Goal: Information Seeking & Learning: Learn about a topic

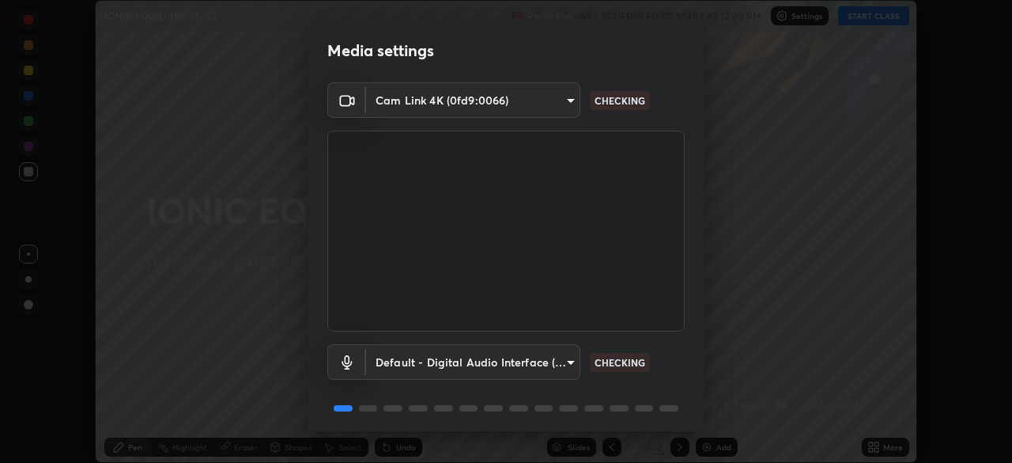
scroll to position [56, 0]
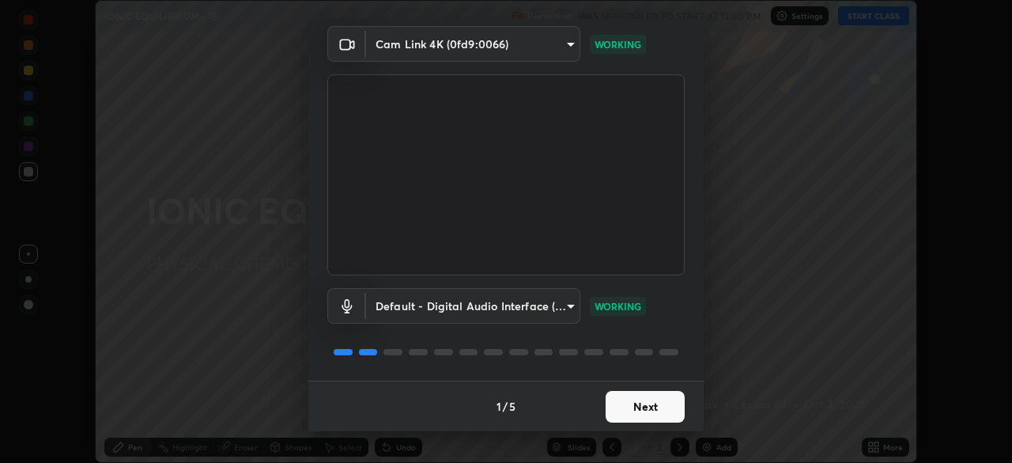
click at [634, 399] on button "Next" at bounding box center [645, 407] width 79 height 32
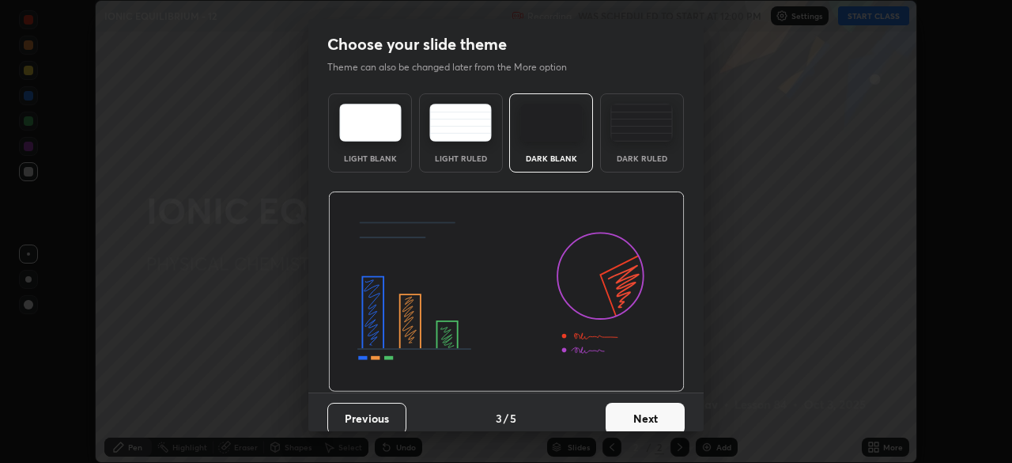
click at [645, 418] on button "Next" at bounding box center [645, 419] width 79 height 32
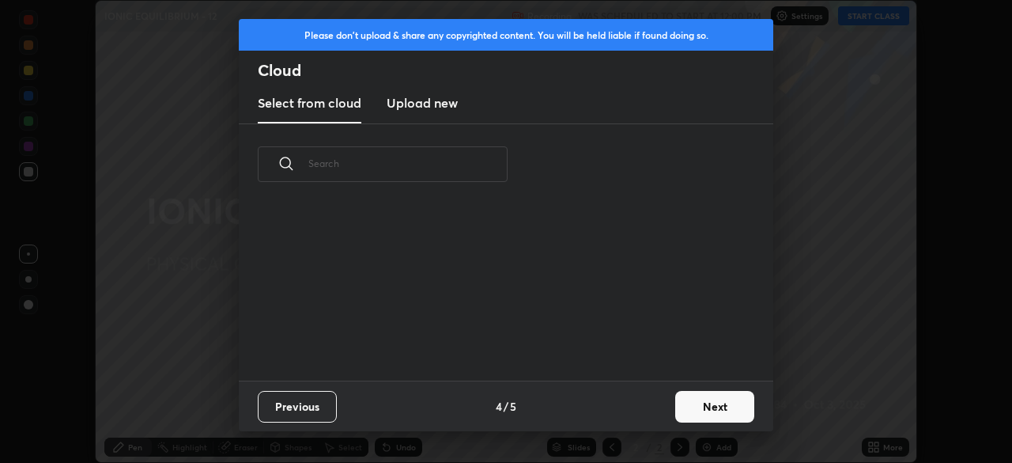
click at [676, 404] on button "Next" at bounding box center [714, 407] width 79 height 32
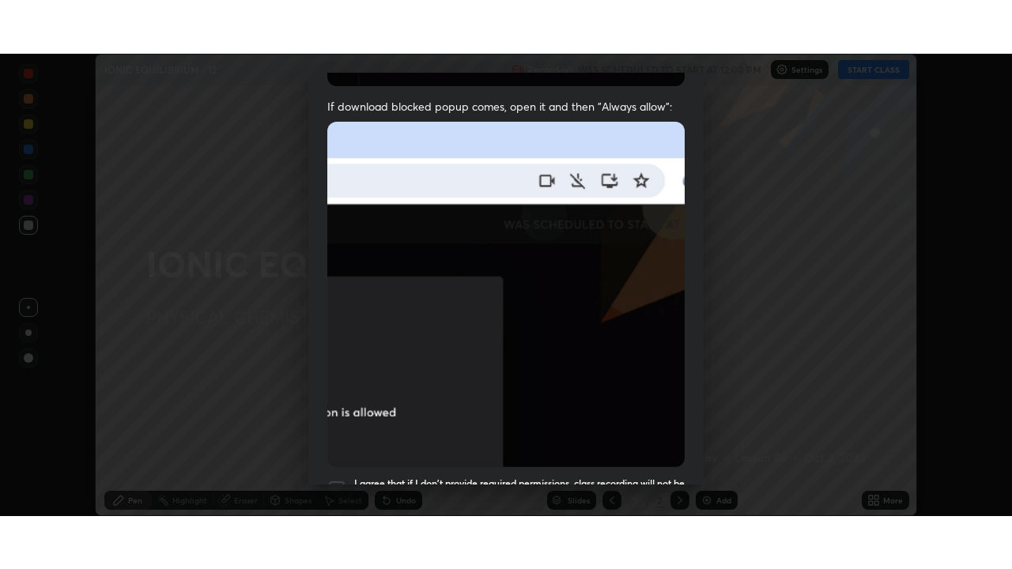
scroll to position [379, 0]
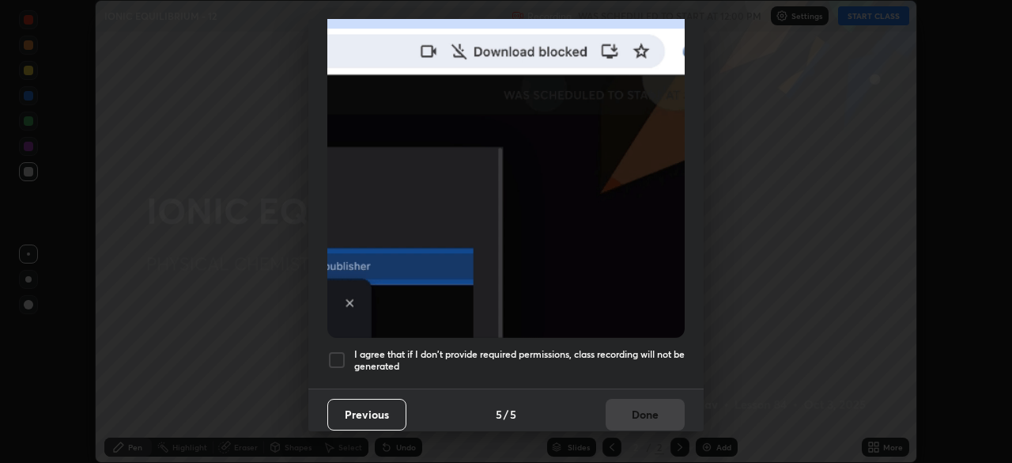
click at [584, 350] on h5 "I agree that if I don't provide required permissions, class recording will not …" at bounding box center [519, 360] width 331 height 25
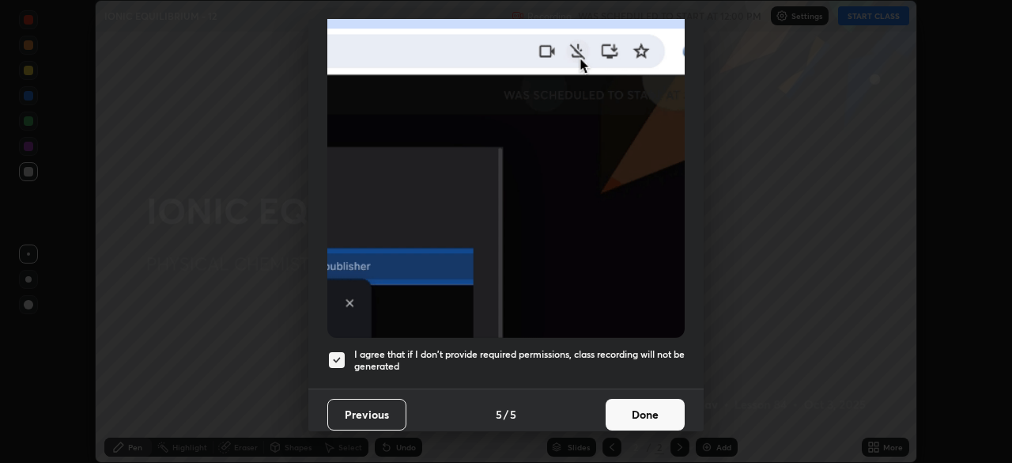
click at [629, 410] on button "Done" at bounding box center [645, 415] width 79 height 32
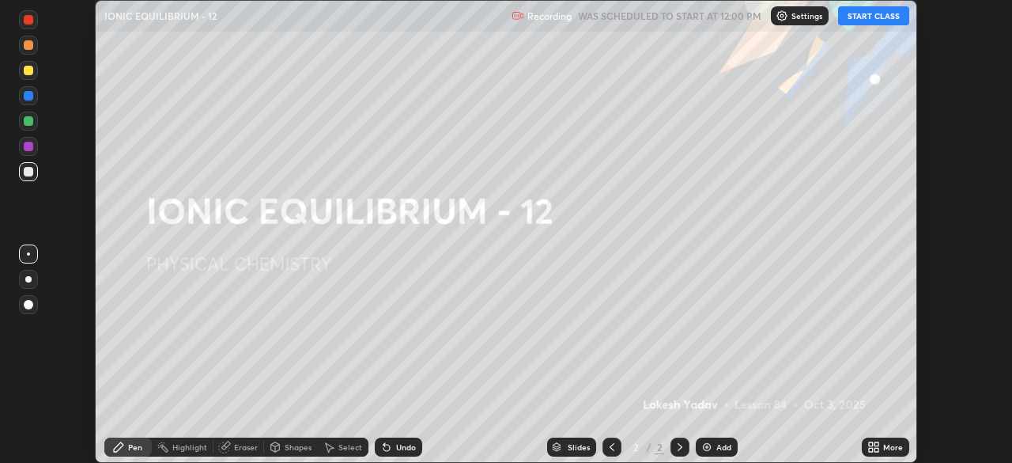
click at [860, 17] on button "START CLASS" at bounding box center [873, 15] width 71 height 19
click at [883, 444] on div "More" at bounding box center [893, 447] width 20 height 8
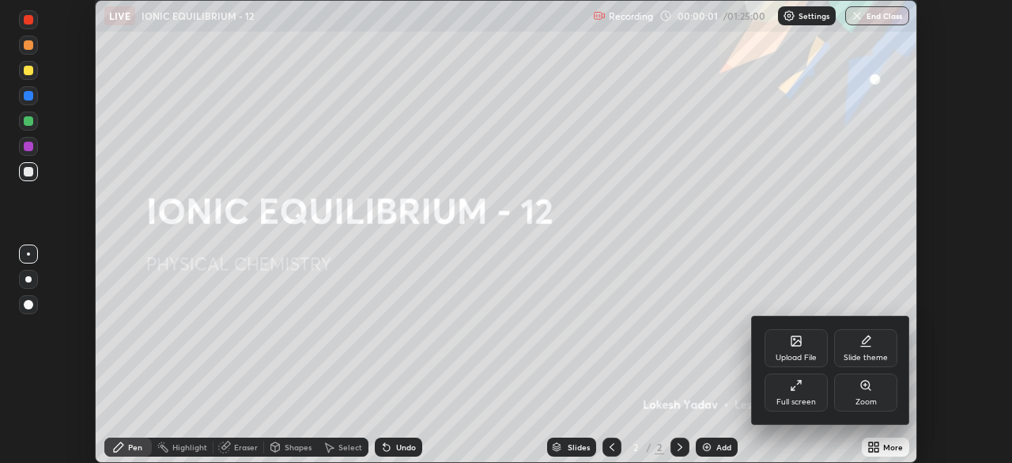
click at [808, 385] on div "Full screen" at bounding box center [796, 392] width 63 height 38
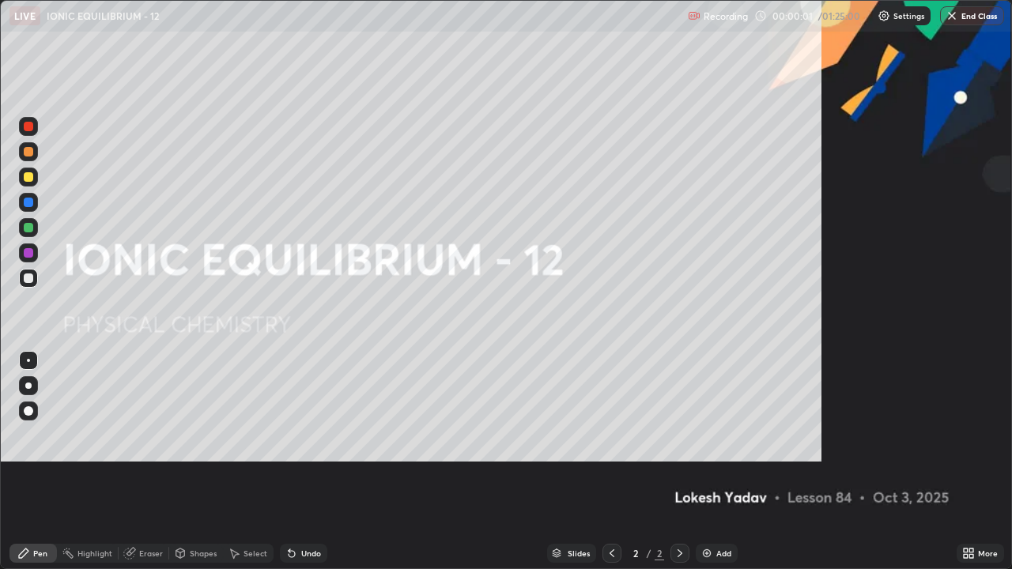
scroll to position [569, 1012]
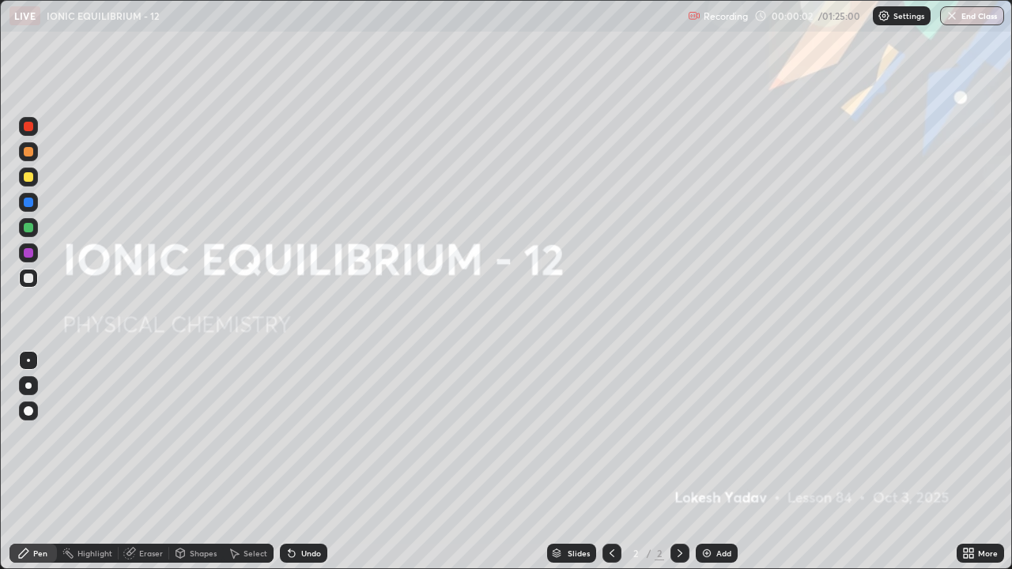
click at [711, 462] on img at bounding box center [707, 553] width 13 height 13
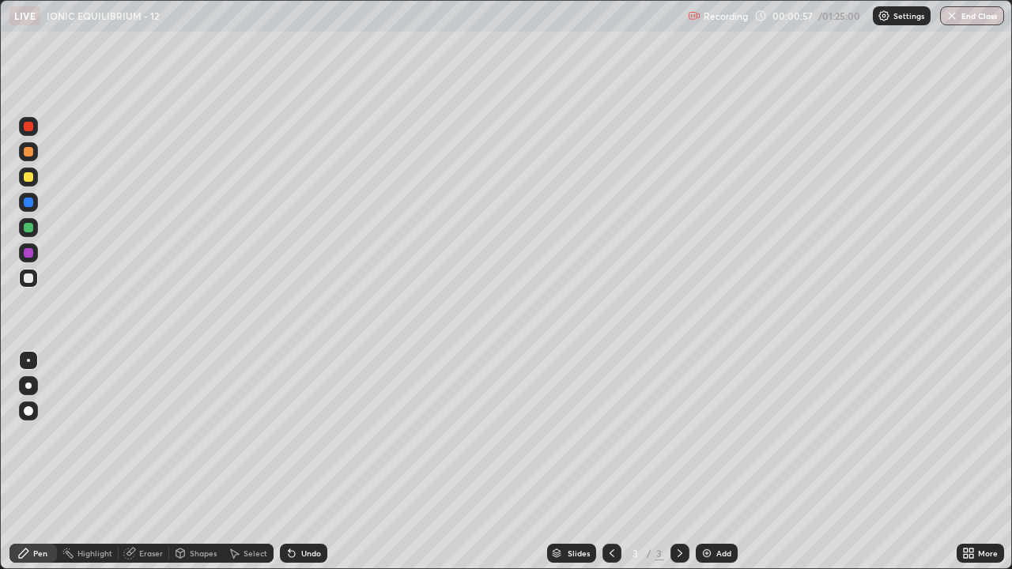
click at [28, 180] on div at bounding box center [28, 176] width 9 height 9
click at [28, 278] on div at bounding box center [28, 278] width 9 height 9
click at [32, 179] on div at bounding box center [28, 176] width 9 height 9
click at [26, 280] on div at bounding box center [28, 278] width 9 height 9
click at [29, 179] on div at bounding box center [28, 176] width 9 height 9
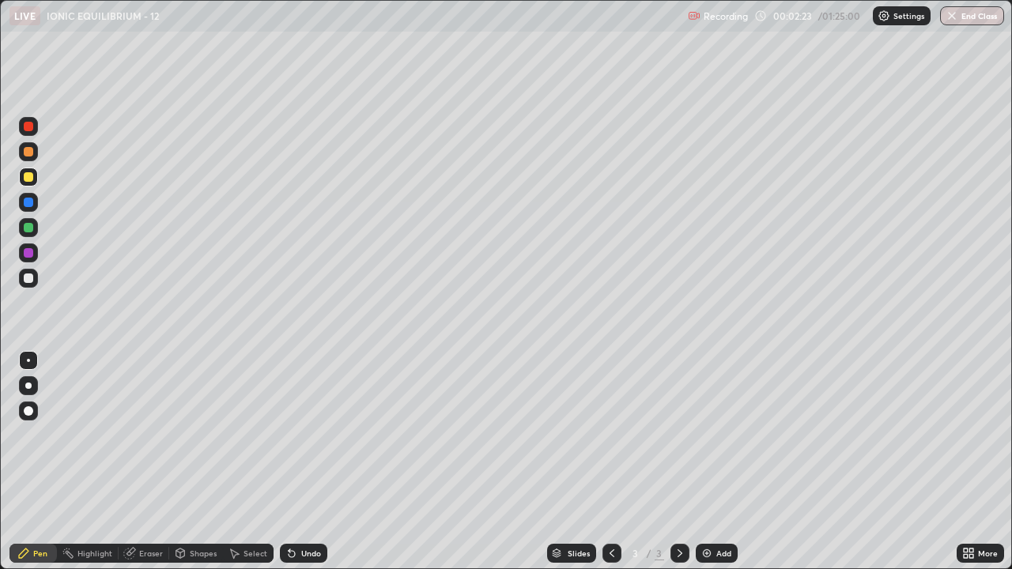
click at [28, 279] on div at bounding box center [28, 278] width 9 height 9
click at [297, 462] on div "Undo" at bounding box center [303, 553] width 47 height 19
click at [302, 462] on div "Undo" at bounding box center [311, 554] width 20 height 8
click at [301, 462] on div "Undo" at bounding box center [311, 554] width 20 height 8
click at [302, 462] on div "Undo" at bounding box center [311, 554] width 20 height 8
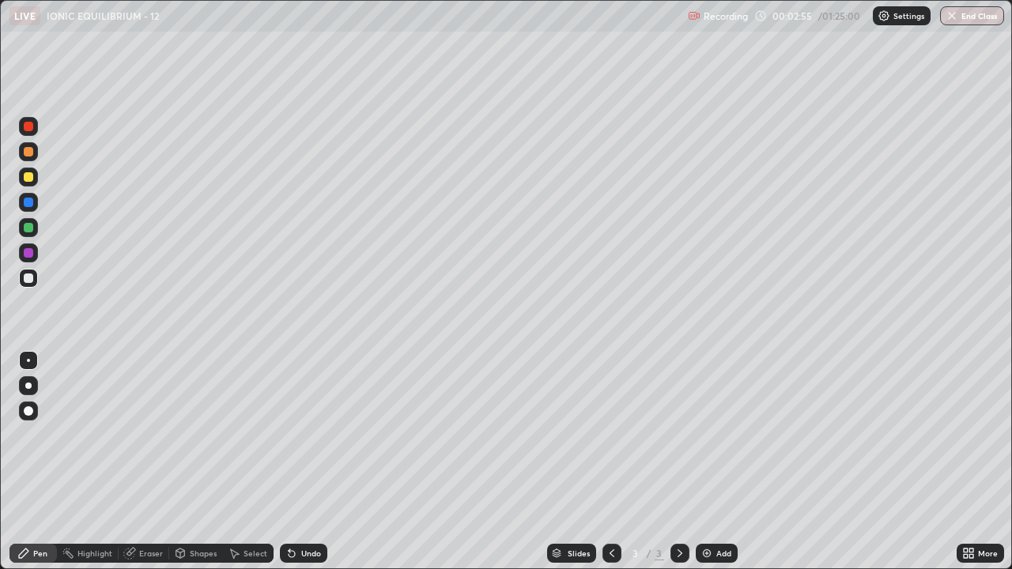
click at [305, 462] on div "Undo" at bounding box center [311, 554] width 20 height 8
click at [28, 229] on div at bounding box center [28, 227] width 9 height 9
click at [36, 185] on div at bounding box center [28, 176] width 19 height 25
click at [308, 462] on div "Undo" at bounding box center [311, 554] width 20 height 8
click at [312, 462] on div "Undo" at bounding box center [303, 553] width 47 height 19
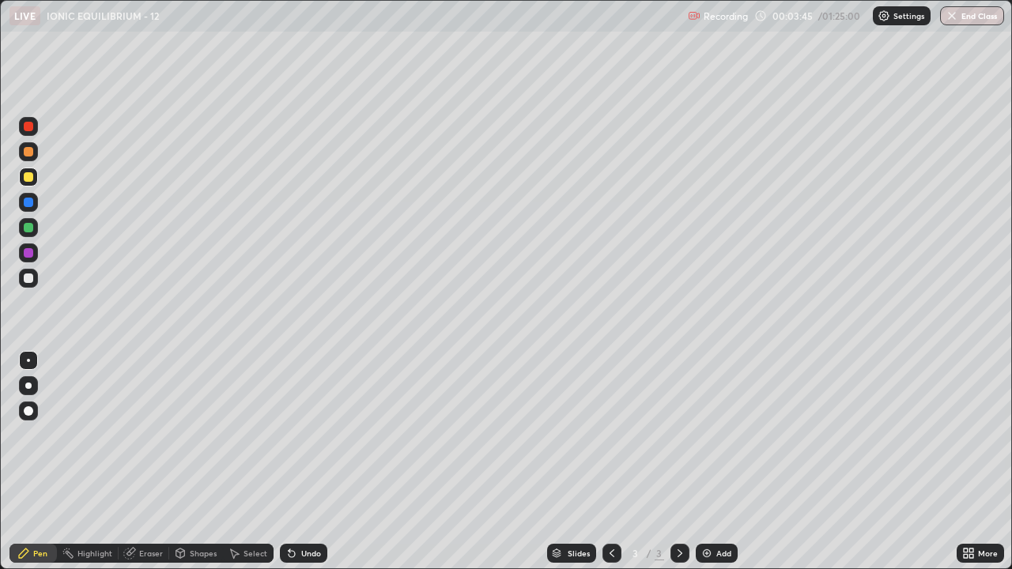
click at [316, 462] on div "Undo" at bounding box center [303, 553] width 47 height 19
click at [312, 462] on div "Undo" at bounding box center [311, 554] width 20 height 8
click at [32, 278] on div at bounding box center [28, 278] width 9 height 9
click at [28, 228] on div at bounding box center [28, 227] width 9 height 9
click at [35, 278] on div at bounding box center [28, 278] width 19 height 19
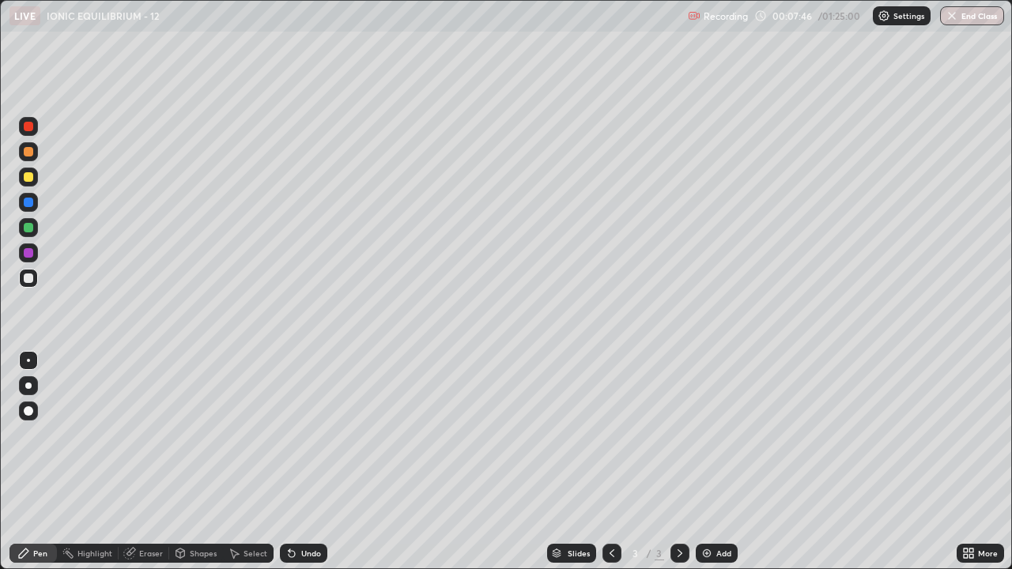
click at [27, 202] on div at bounding box center [28, 202] width 9 height 9
click at [19, 277] on div at bounding box center [28, 278] width 19 height 19
click at [25, 244] on div at bounding box center [28, 253] width 19 height 19
click at [245, 462] on div "Select" at bounding box center [256, 554] width 24 height 8
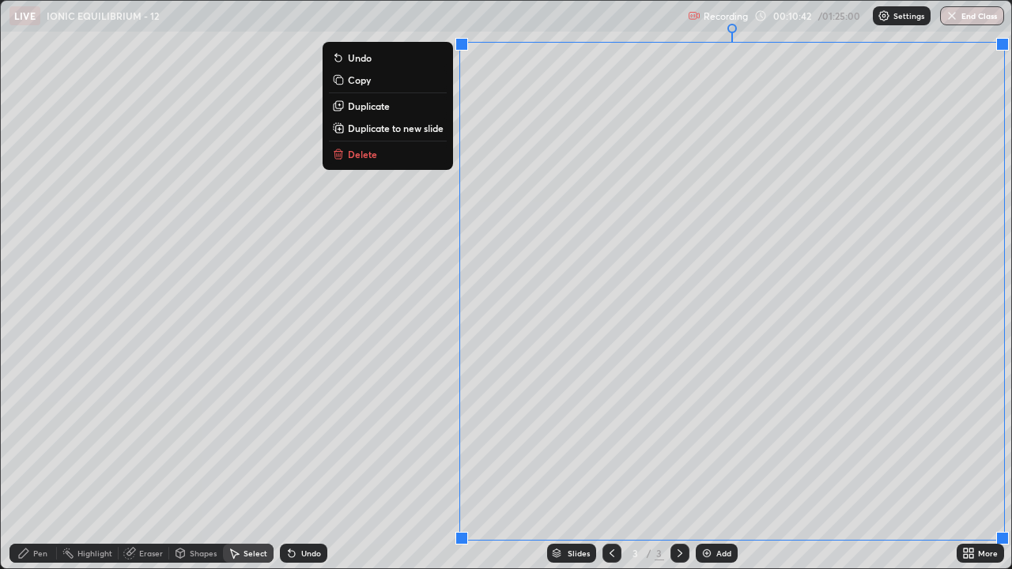
click at [440, 130] on p "Duplicate to new slide" at bounding box center [396, 128] width 96 height 13
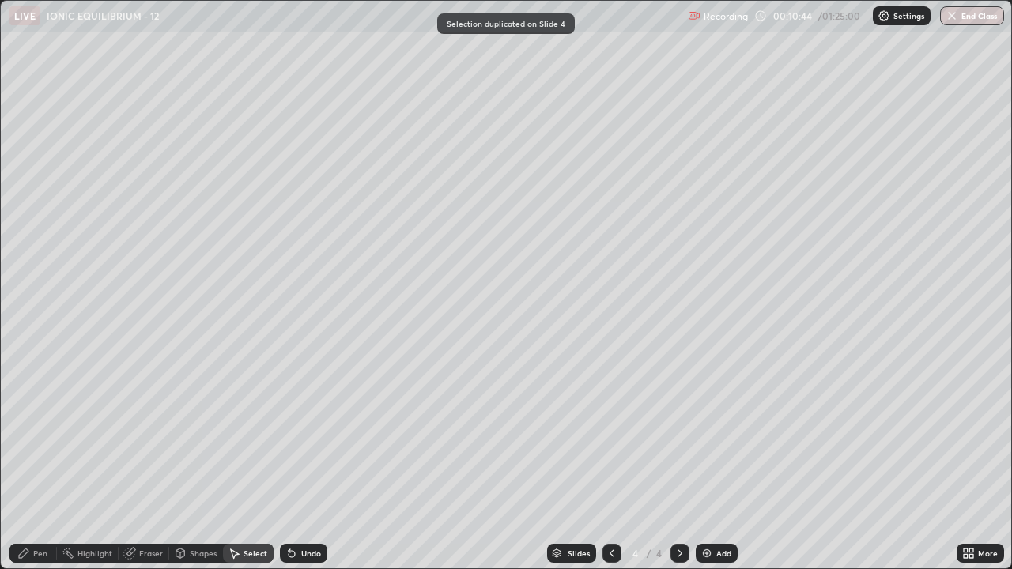
click at [32, 462] on div "Pen" at bounding box center [32, 553] width 47 height 19
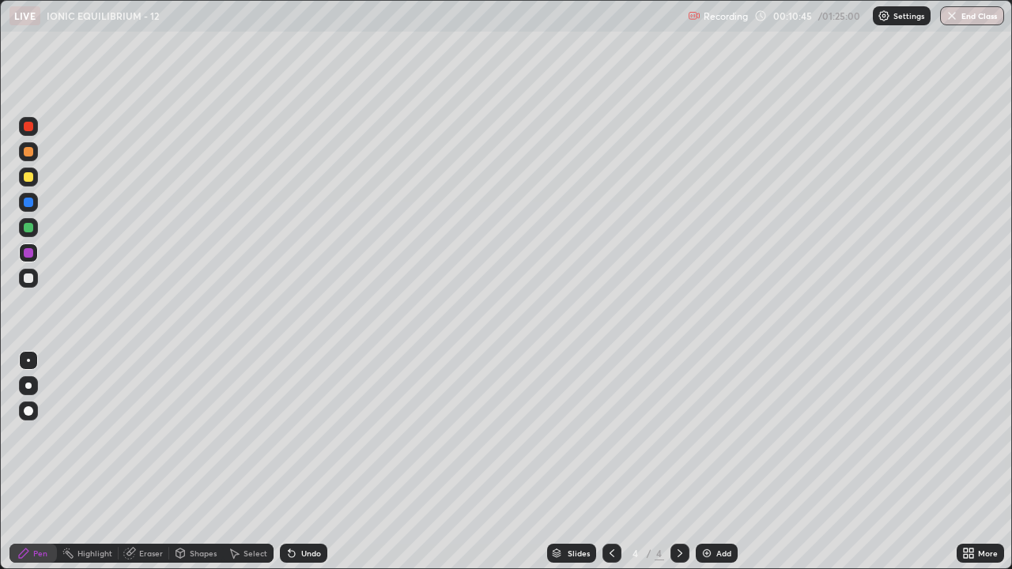
click at [27, 178] on div at bounding box center [28, 176] width 9 height 9
click at [297, 462] on div "Undo" at bounding box center [303, 553] width 47 height 19
click at [142, 462] on div "Eraser" at bounding box center [151, 554] width 24 height 8
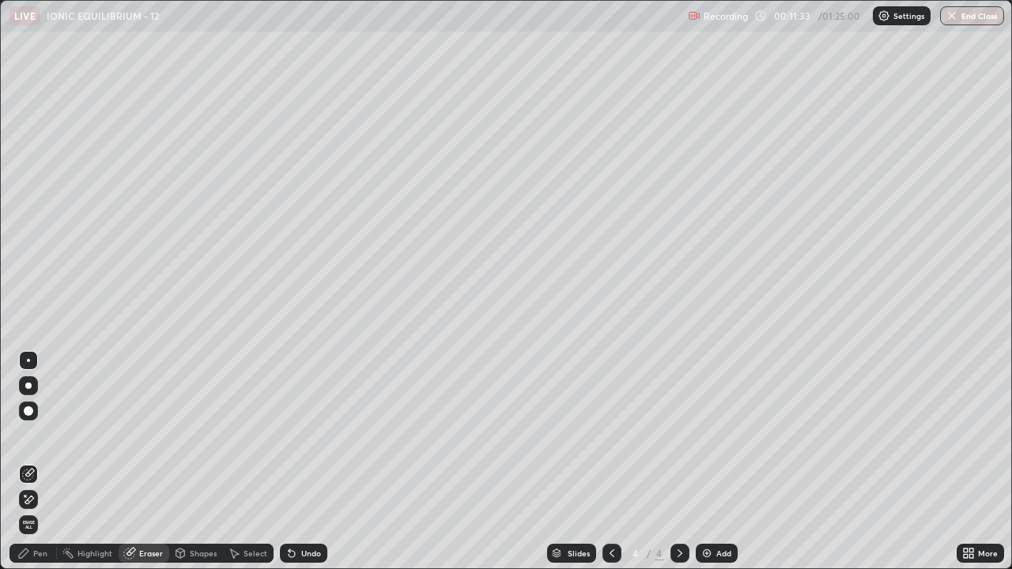
click at [36, 462] on div "Pen" at bounding box center [32, 553] width 47 height 19
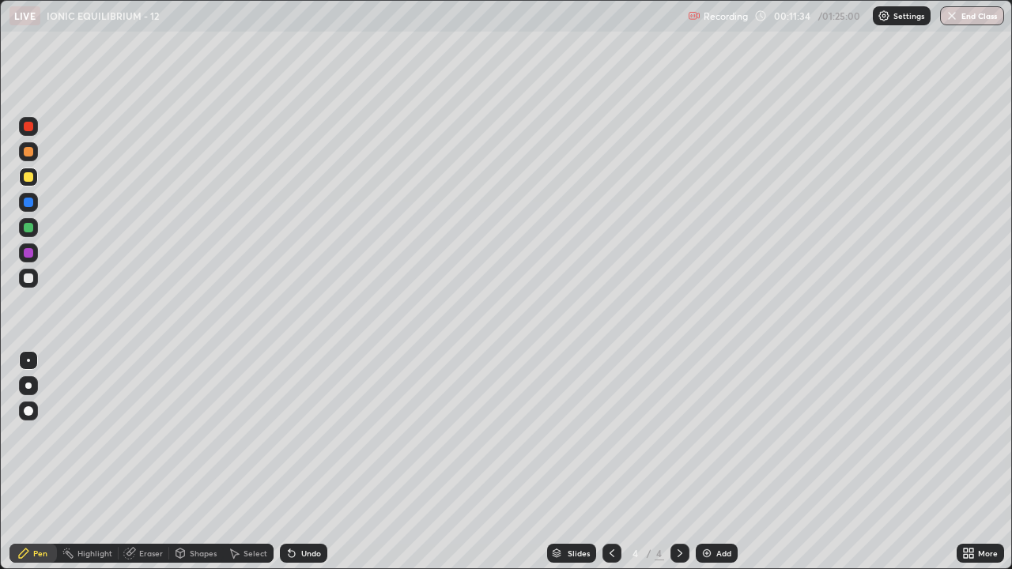
click at [31, 281] on div at bounding box center [28, 278] width 9 height 9
click at [240, 462] on div "Select" at bounding box center [248, 553] width 51 height 19
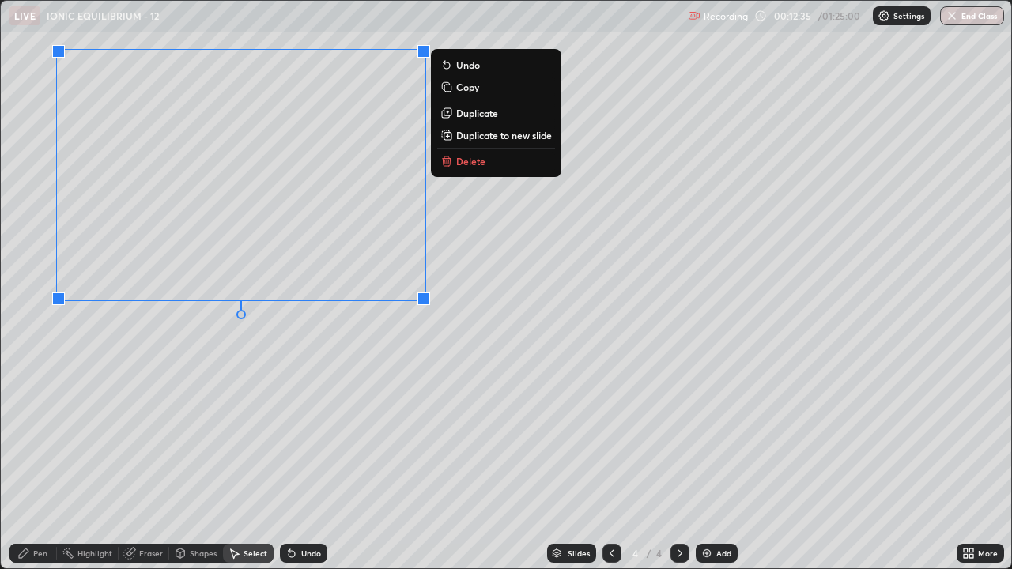
click at [478, 138] on p "Duplicate to new slide" at bounding box center [504, 135] width 96 height 13
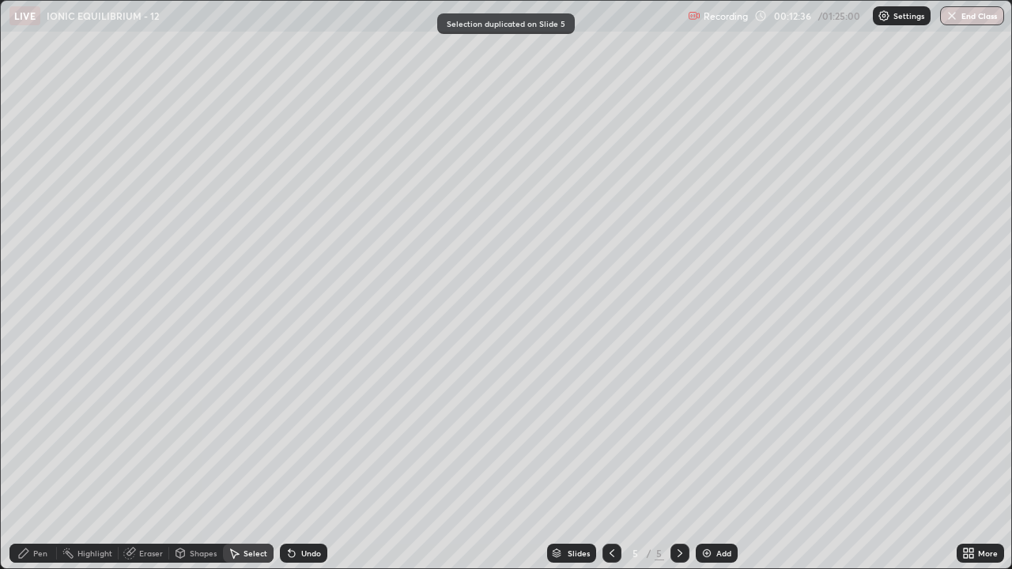
click at [28, 462] on icon at bounding box center [23, 553] width 13 height 13
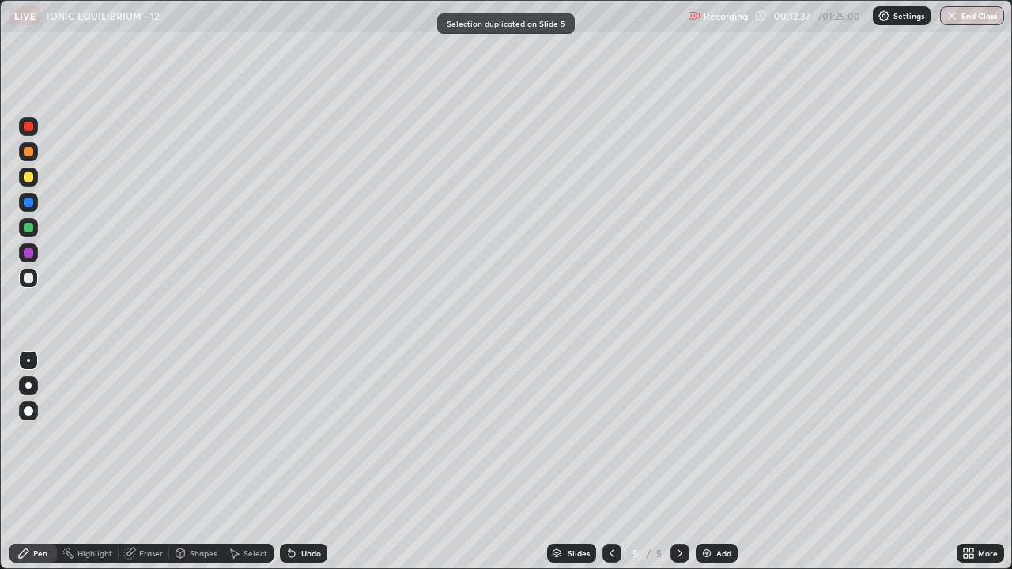
click at [30, 282] on div at bounding box center [28, 278] width 9 height 9
click at [289, 462] on icon at bounding box center [290, 551] width 2 height 2
click at [32, 255] on div at bounding box center [28, 252] width 9 height 9
click at [32, 281] on div at bounding box center [28, 278] width 9 height 9
click at [29, 177] on div at bounding box center [28, 176] width 9 height 9
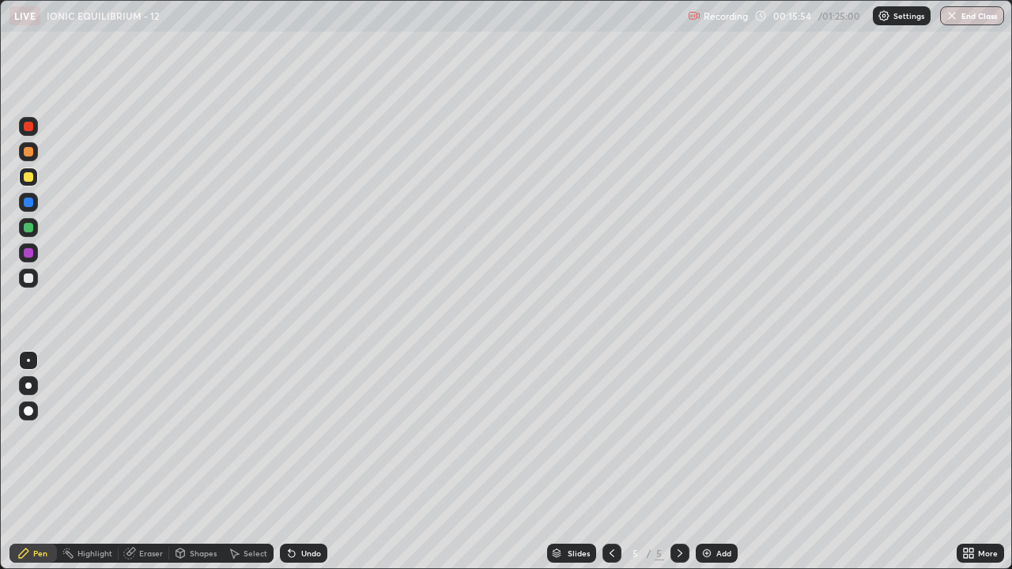
click at [306, 462] on div "Undo" at bounding box center [311, 554] width 20 height 8
click at [247, 462] on div "Select" at bounding box center [256, 554] width 24 height 8
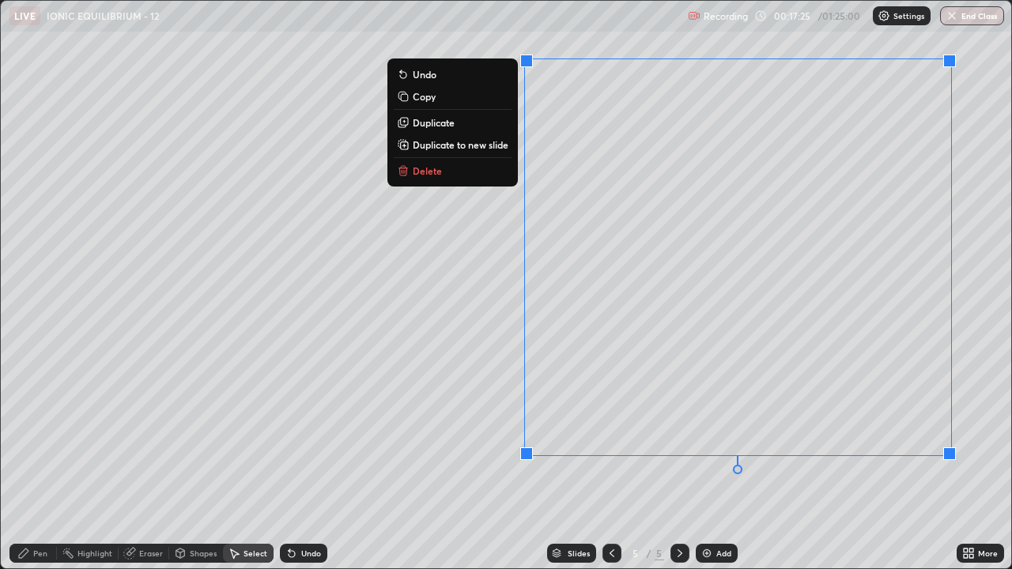
click at [504, 145] on p "Duplicate to new slide" at bounding box center [461, 144] width 96 height 13
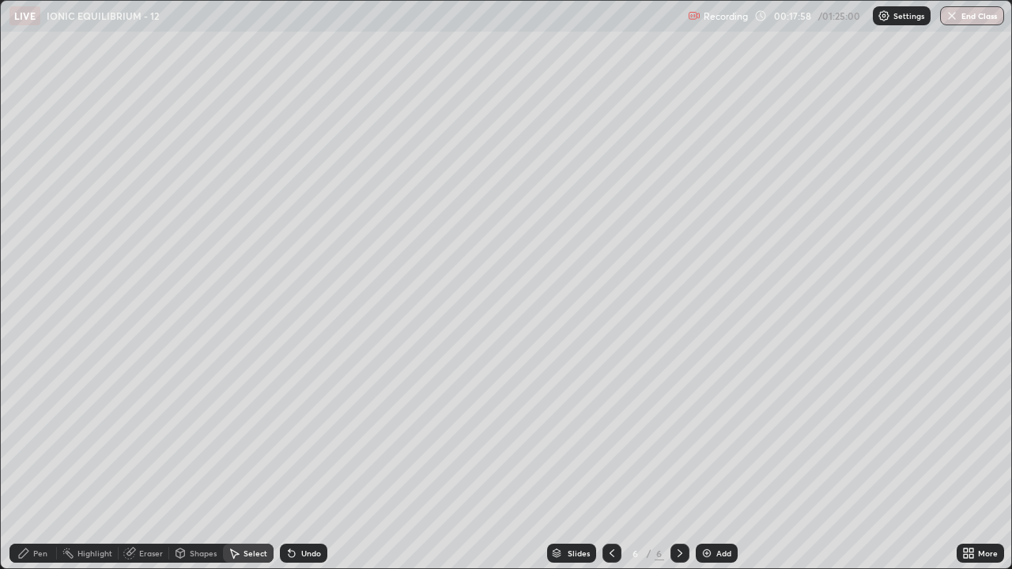
click at [32, 462] on div "Pen" at bounding box center [32, 553] width 47 height 19
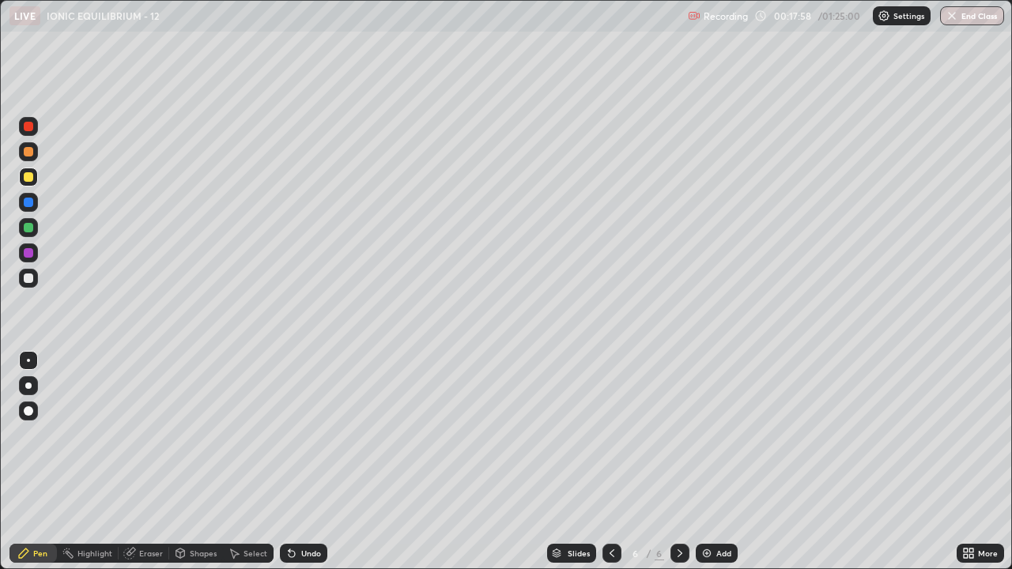
click at [27, 278] on div at bounding box center [28, 278] width 9 height 9
click at [28, 231] on div at bounding box center [28, 227] width 9 height 9
click at [301, 462] on div "Undo" at bounding box center [311, 554] width 20 height 8
click at [302, 462] on div "Undo" at bounding box center [311, 554] width 20 height 8
click at [28, 201] on div at bounding box center [28, 202] width 9 height 9
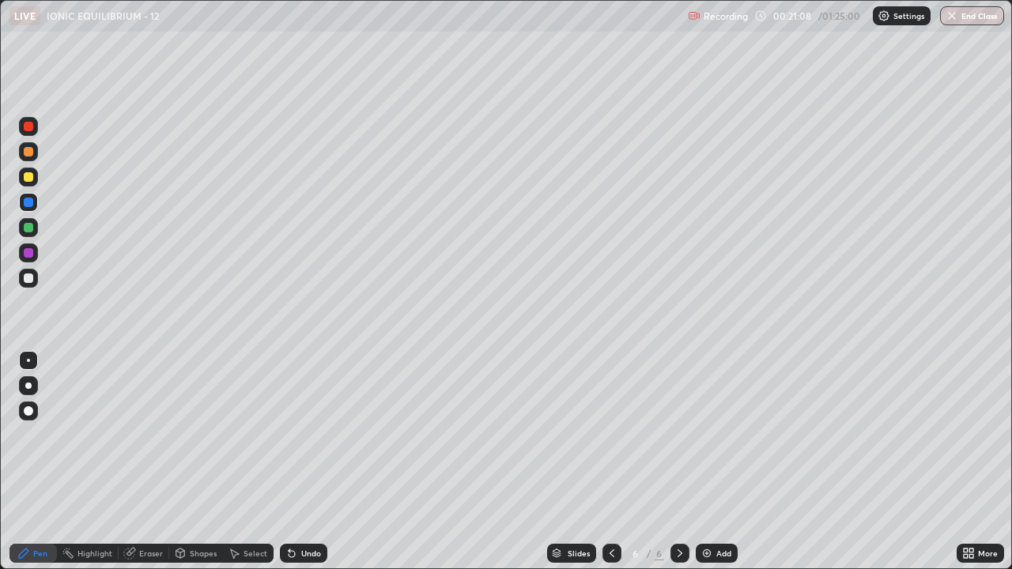
click at [245, 462] on div "Select" at bounding box center [256, 554] width 24 height 8
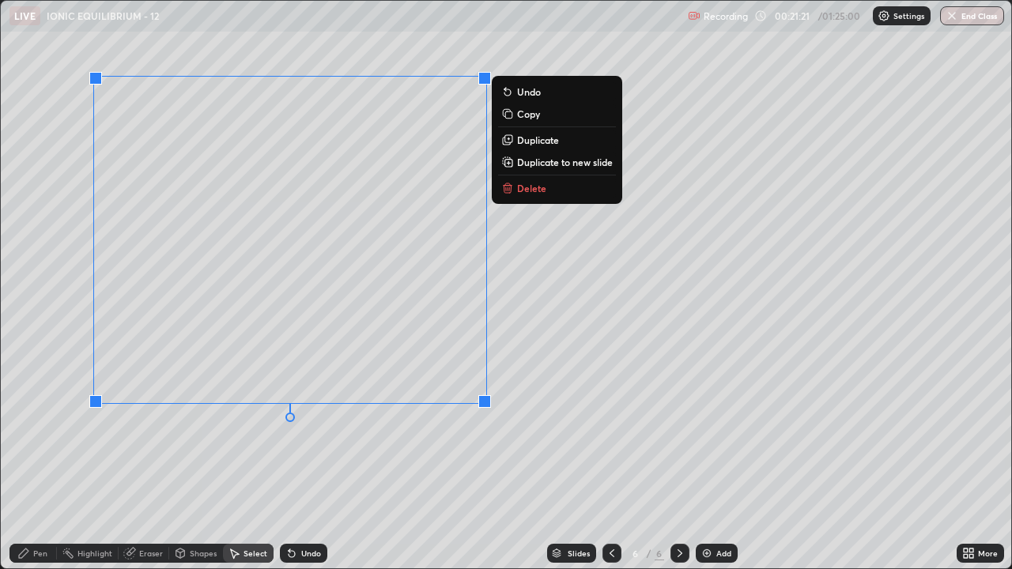
click at [531, 164] on p "Duplicate to new slide" at bounding box center [565, 162] width 96 height 13
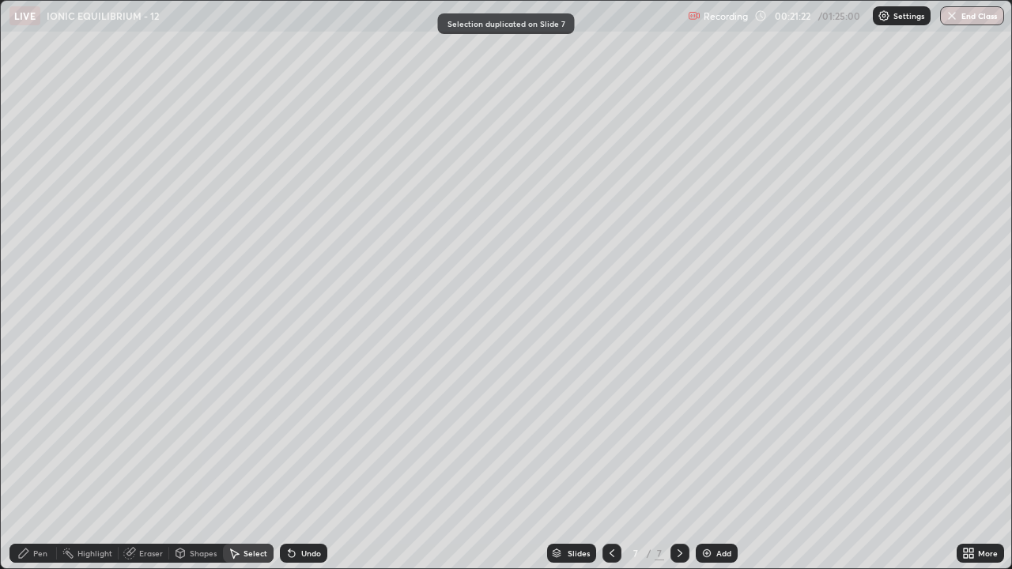
click at [35, 462] on div "Pen" at bounding box center [40, 554] width 14 height 8
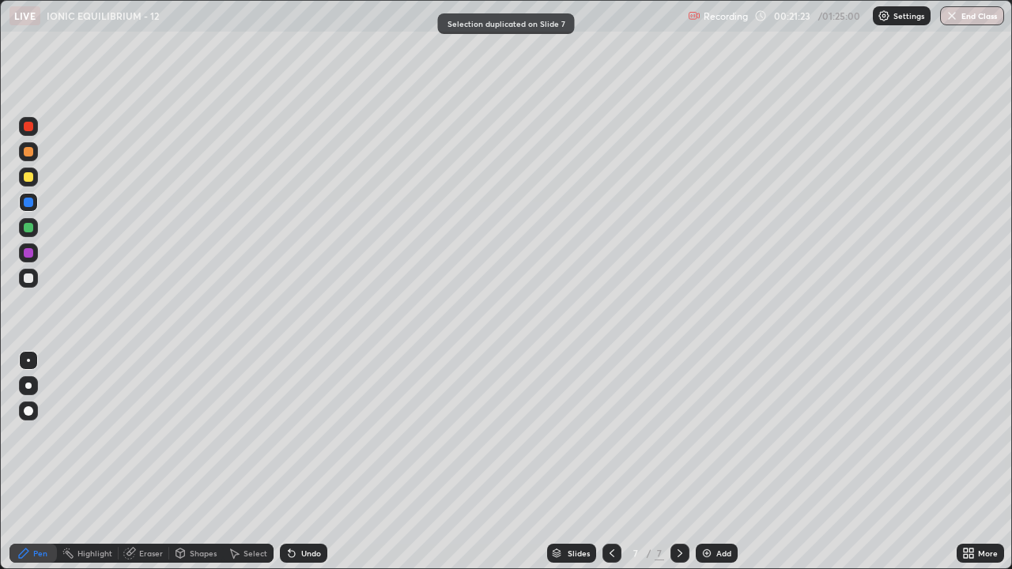
click at [30, 178] on div at bounding box center [28, 176] width 9 height 9
click at [307, 462] on div "Undo" at bounding box center [311, 554] width 20 height 8
click at [308, 462] on div "Undo" at bounding box center [311, 554] width 20 height 8
click at [312, 462] on div "Undo" at bounding box center [311, 554] width 20 height 8
click at [323, 462] on div "Undo" at bounding box center [303, 553] width 47 height 19
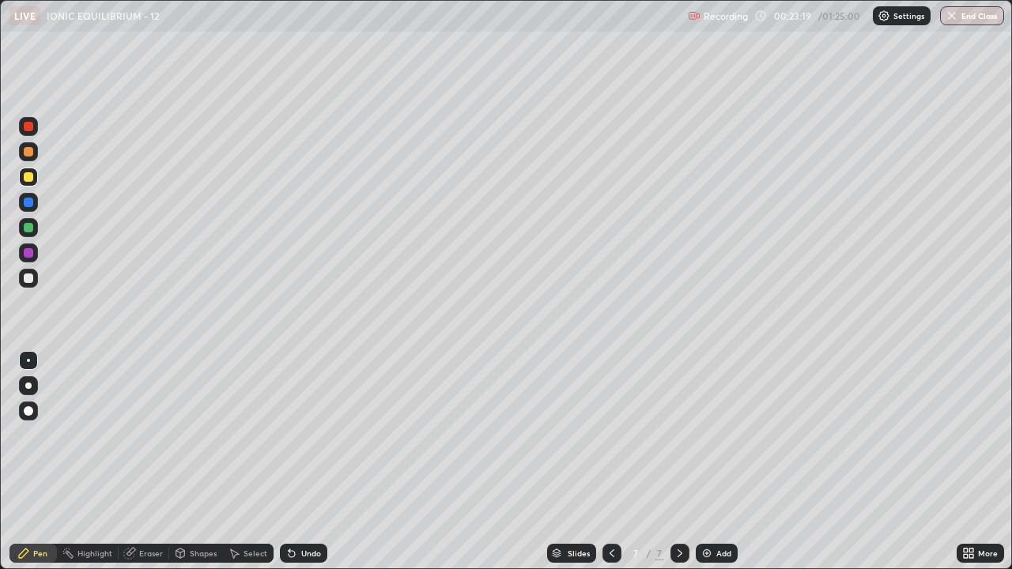
click at [25, 278] on div at bounding box center [28, 278] width 9 height 9
click at [318, 462] on div "Undo" at bounding box center [311, 554] width 20 height 8
click at [25, 180] on div at bounding box center [28, 176] width 9 height 9
click at [317, 462] on div "Undo" at bounding box center [303, 553] width 47 height 19
click at [27, 287] on div at bounding box center [28, 278] width 19 height 19
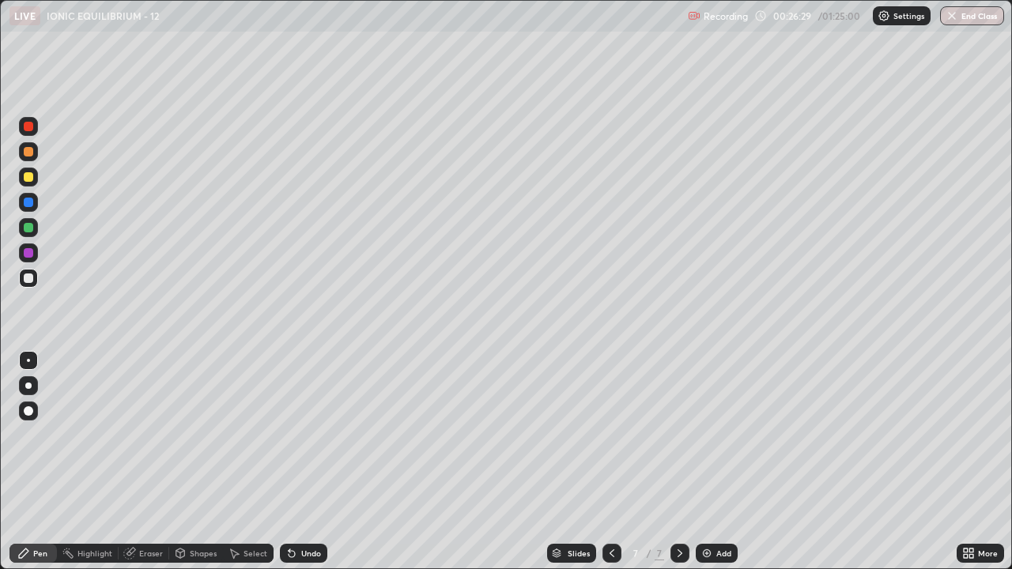
click at [26, 172] on div at bounding box center [28, 176] width 9 height 9
click at [709, 462] on img at bounding box center [707, 553] width 13 height 13
click at [27, 278] on div at bounding box center [28, 278] width 9 height 9
click at [301, 462] on div "Undo" at bounding box center [311, 554] width 20 height 8
click at [28, 183] on div at bounding box center [28, 177] width 19 height 19
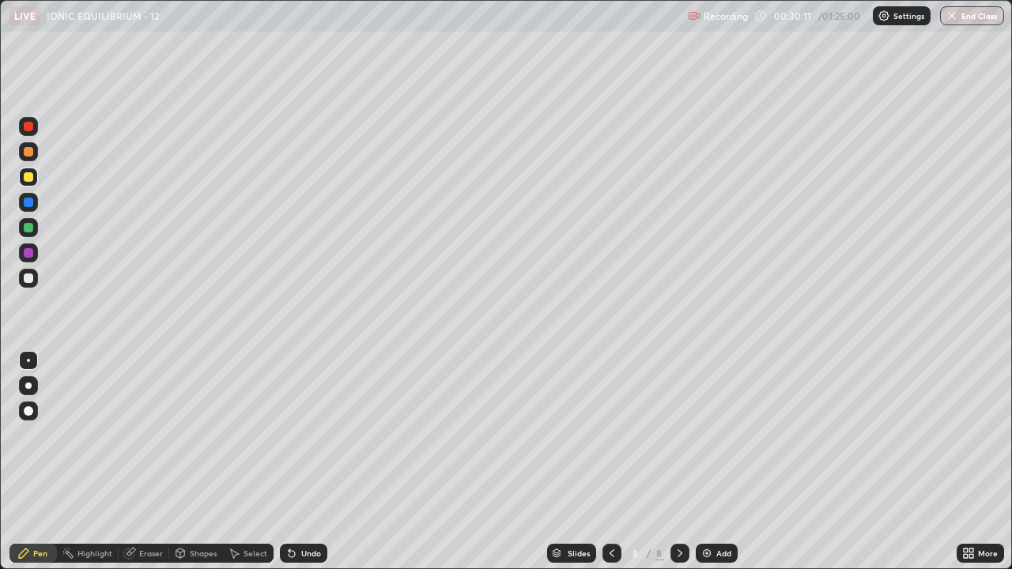
click at [29, 284] on div at bounding box center [28, 278] width 19 height 19
click at [29, 181] on div at bounding box center [28, 176] width 9 height 9
click at [29, 232] on div at bounding box center [28, 227] width 9 height 9
click at [32, 179] on div at bounding box center [28, 176] width 9 height 9
click at [36, 157] on div at bounding box center [28, 151] width 19 height 19
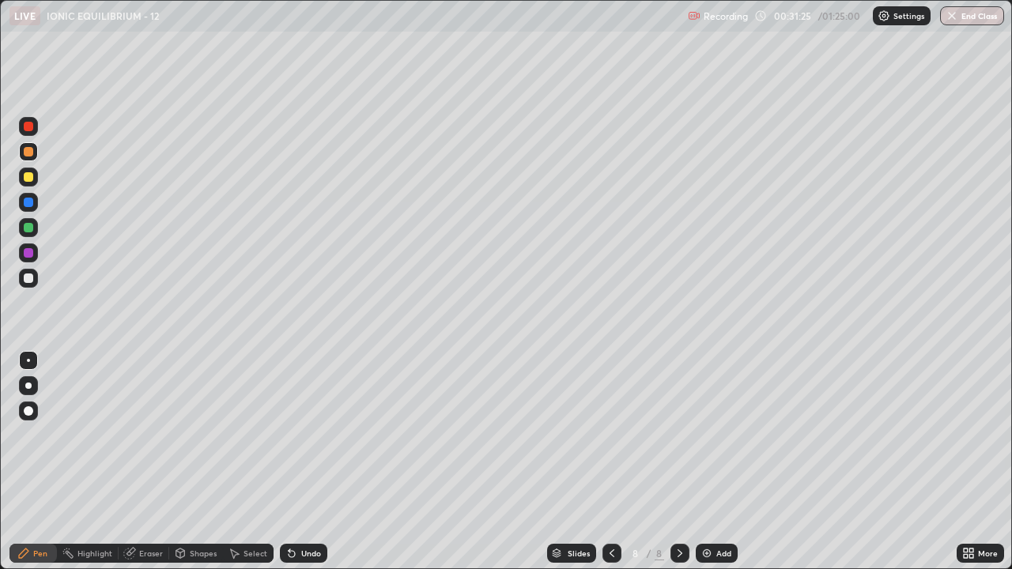
click at [296, 462] on icon at bounding box center [291, 553] width 13 height 13
click at [309, 462] on div "Undo" at bounding box center [311, 554] width 20 height 8
click at [289, 462] on icon at bounding box center [290, 551] width 2 height 2
click at [29, 285] on div at bounding box center [28, 278] width 19 height 19
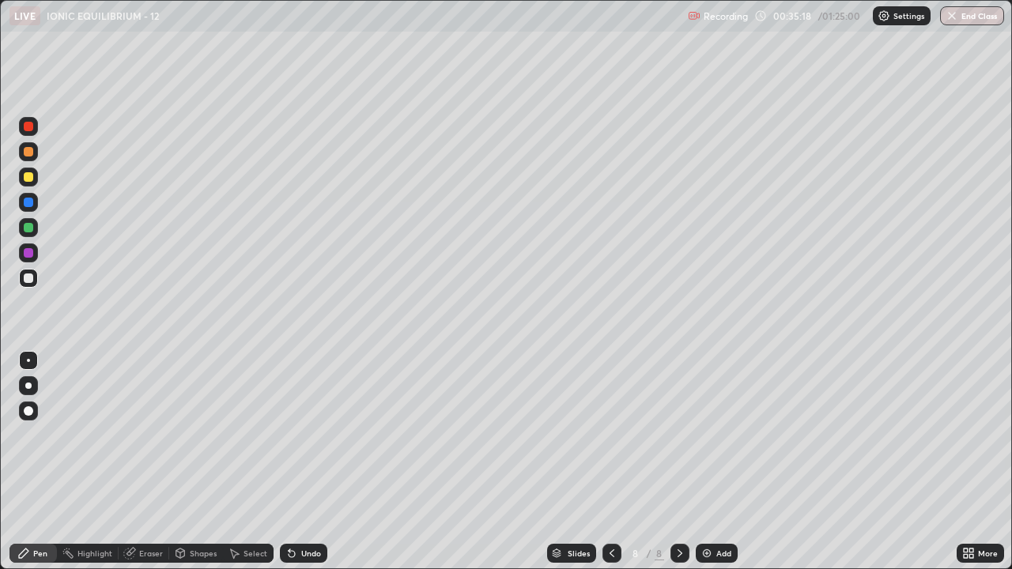
click at [32, 177] on div at bounding box center [28, 176] width 9 height 9
click at [295, 462] on icon at bounding box center [291, 553] width 13 height 13
click at [247, 462] on div "Select" at bounding box center [256, 554] width 24 height 8
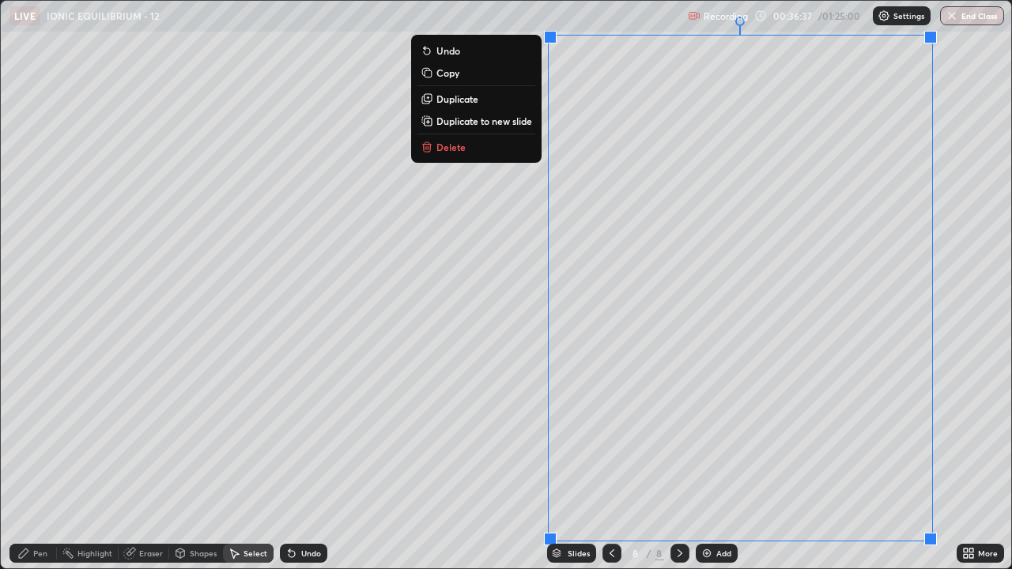
click at [531, 123] on p "Duplicate to new slide" at bounding box center [485, 121] width 96 height 13
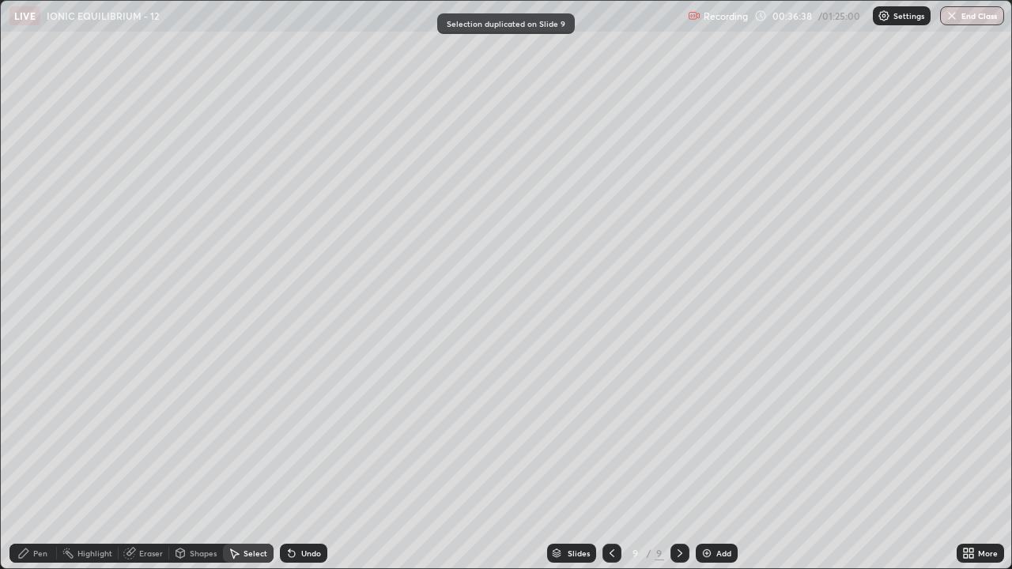
click at [40, 462] on div "Pen" at bounding box center [32, 553] width 47 height 19
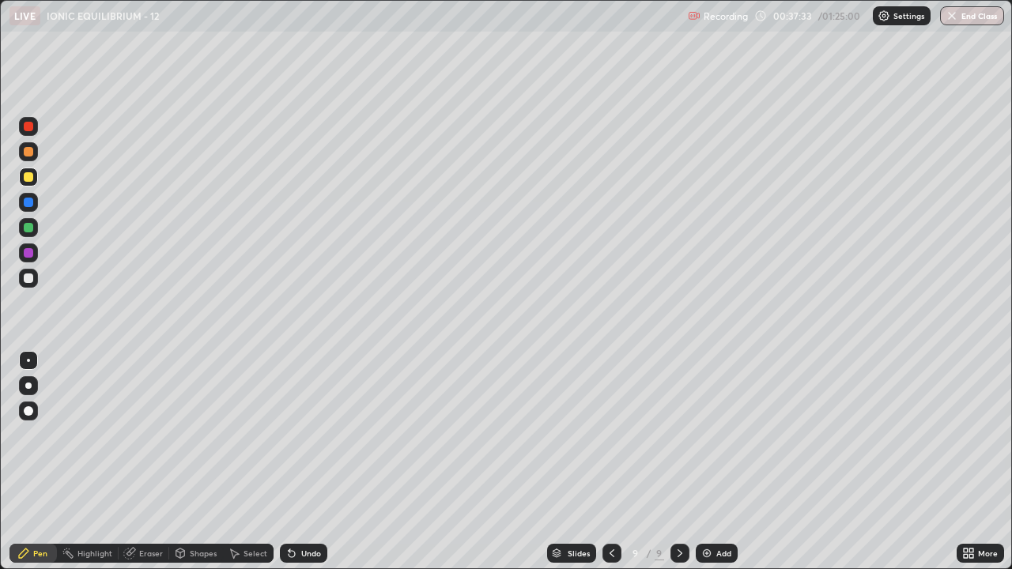
click at [25, 278] on div at bounding box center [28, 278] width 9 height 9
click at [30, 179] on div at bounding box center [28, 176] width 9 height 9
click at [302, 462] on div "Undo" at bounding box center [303, 553] width 47 height 19
click at [301, 462] on div "Undo" at bounding box center [311, 554] width 20 height 8
click at [29, 278] on div at bounding box center [28, 278] width 9 height 9
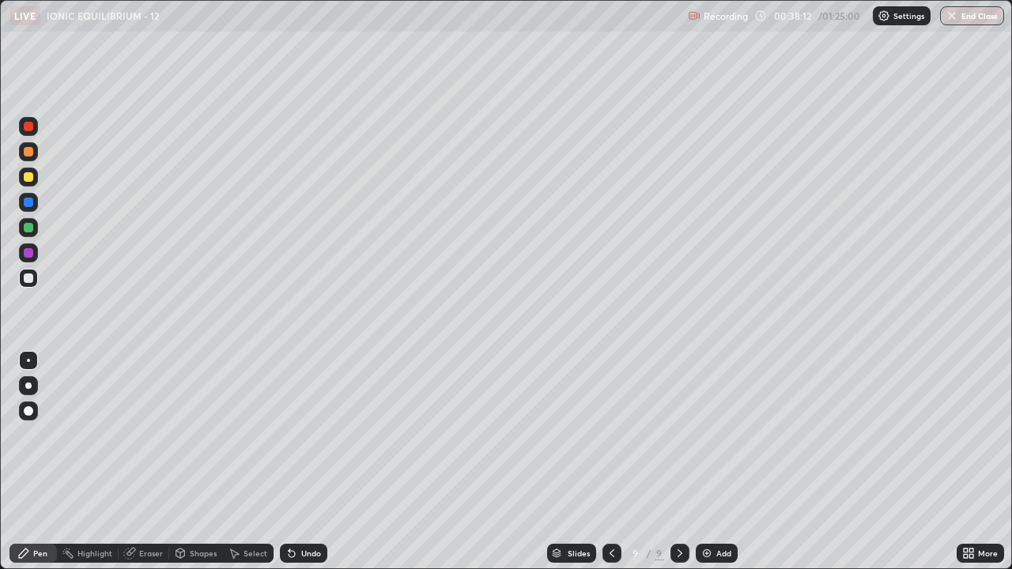
click at [28, 204] on div at bounding box center [28, 202] width 9 height 9
click at [31, 280] on div at bounding box center [28, 278] width 9 height 9
click at [29, 157] on div at bounding box center [28, 151] width 19 height 19
click at [289, 462] on icon at bounding box center [292, 554] width 6 height 6
click at [32, 278] on div at bounding box center [28, 278] width 9 height 9
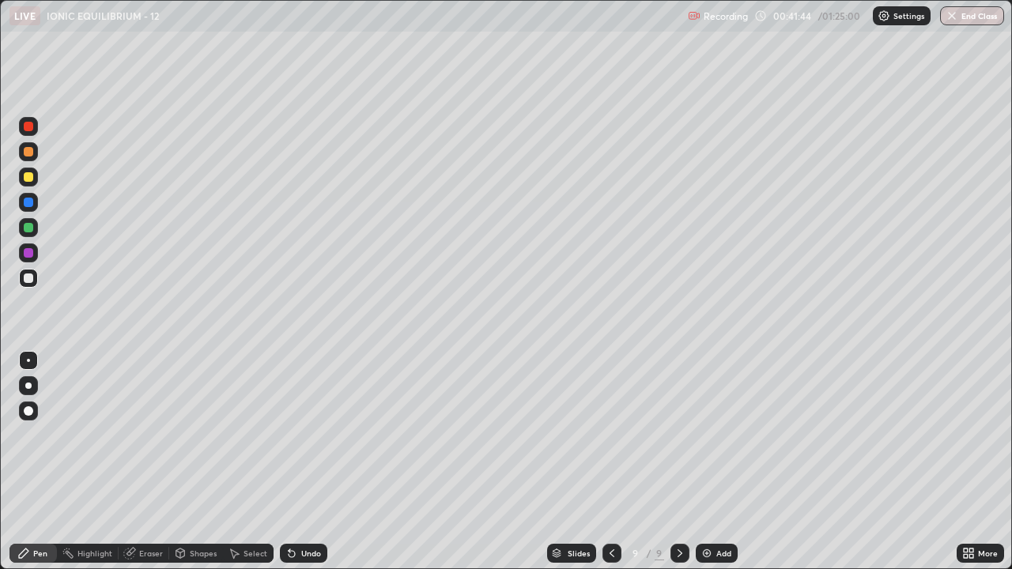
click at [246, 462] on div "Select" at bounding box center [256, 554] width 24 height 8
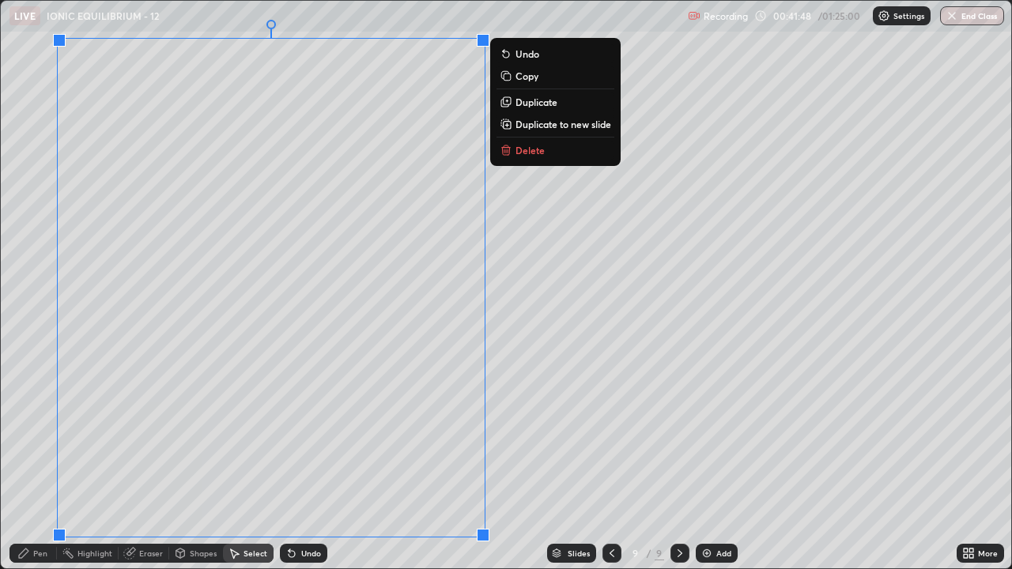
click at [543, 130] on button "Duplicate to new slide" at bounding box center [556, 124] width 118 height 19
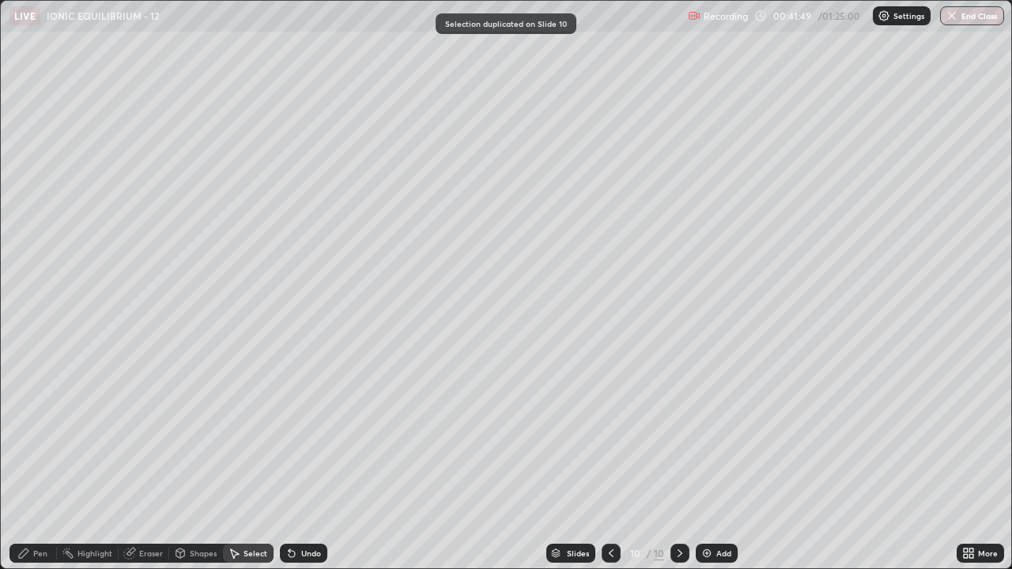
click at [43, 462] on div "Pen" at bounding box center [40, 554] width 14 height 8
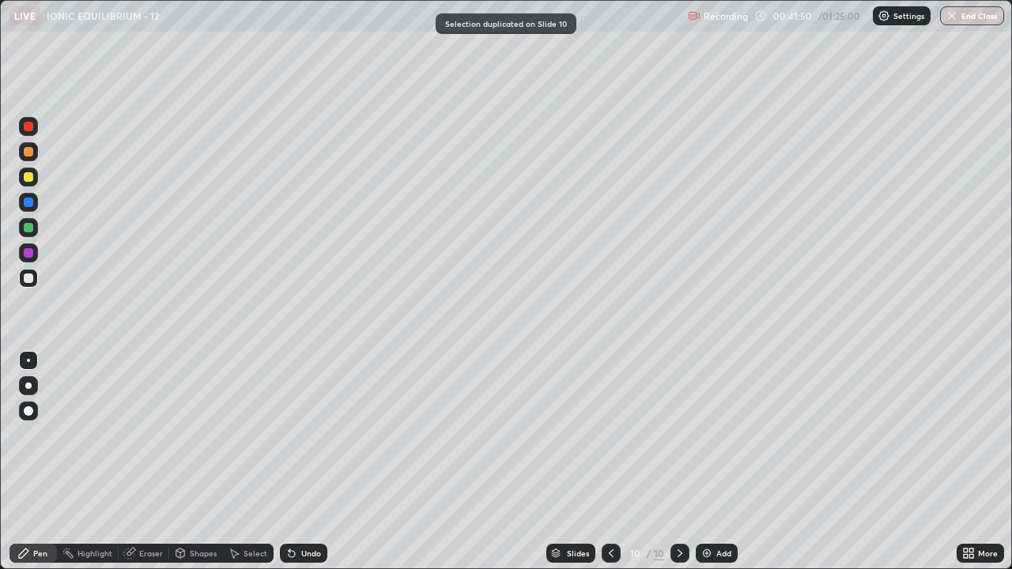
click at [26, 181] on div at bounding box center [28, 176] width 9 height 9
click at [301, 462] on div "Undo" at bounding box center [311, 554] width 20 height 8
click at [21, 282] on div at bounding box center [28, 278] width 19 height 19
click at [28, 278] on div at bounding box center [28, 278] width 9 height 9
click at [29, 202] on div at bounding box center [28, 202] width 9 height 9
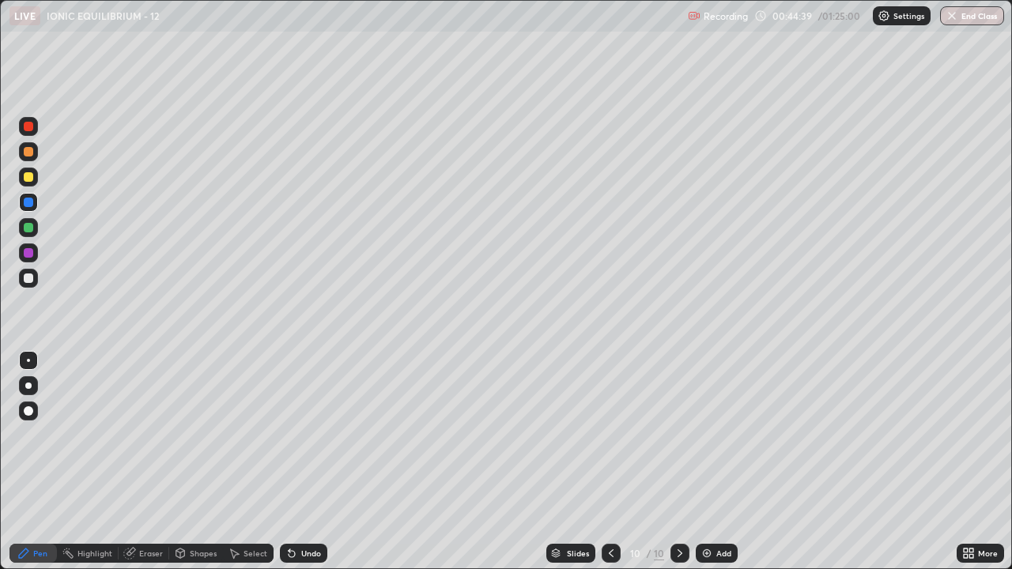
click at [32, 285] on div at bounding box center [28, 278] width 19 height 19
click at [307, 462] on div "Undo" at bounding box center [311, 554] width 20 height 8
click at [302, 462] on div "Undo" at bounding box center [303, 553] width 47 height 19
click at [27, 148] on div at bounding box center [28, 151] width 9 height 9
click at [303, 462] on div "Undo" at bounding box center [311, 554] width 20 height 8
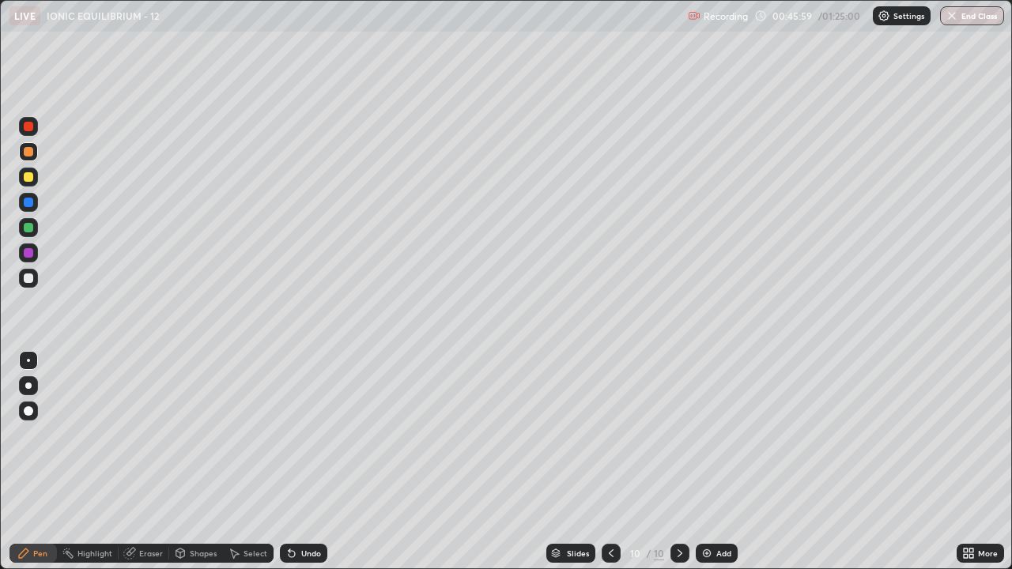
click at [301, 462] on div "Undo" at bounding box center [311, 554] width 20 height 8
click at [246, 462] on div "Select" at bounding box center [248, 553] width 51 height 19
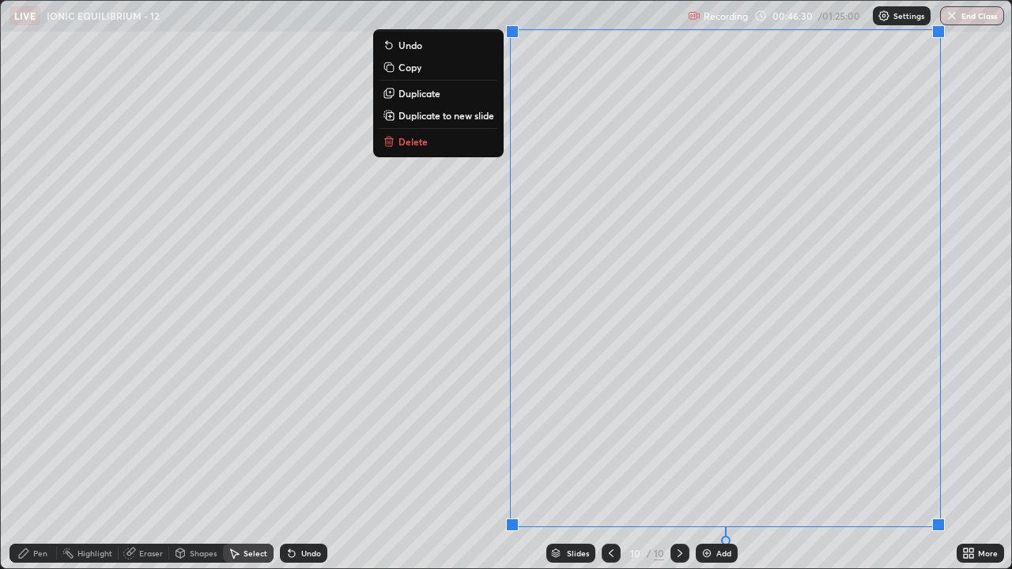
click at [487, 118] on p "Duplicate to new slide" at bounding box center [447, 115] width 96 height 13
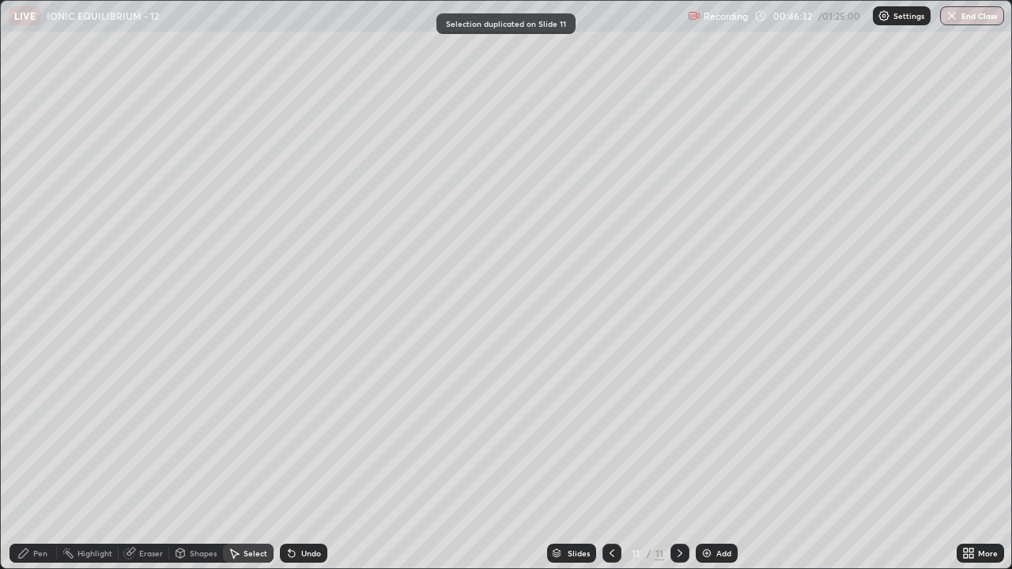
click at [43, 462] on div "Pen" at bounding box center [40, 554] width 14 height 8
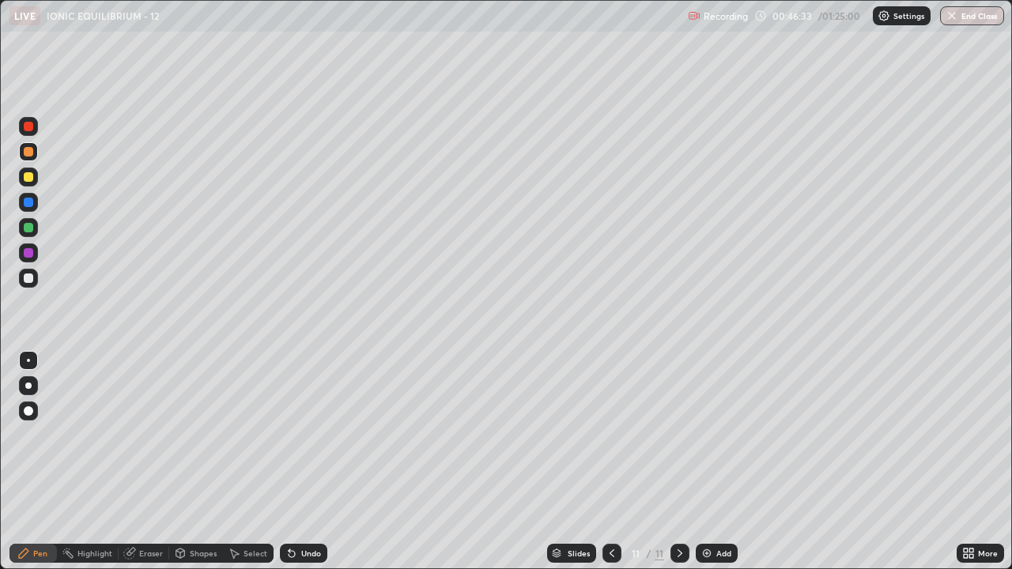
click at [27, 178] on div at bounding box center [28, 176] width 9 height 9
click at [27, 278] on div at bounding box center [28, 278] width 9 height 9
click at [296, 462] on div "Undo" at bounding box center [303, 553] width 47 height 19
click at [297, 462] on div "Undo" at bounding box center [303, 553] width 47 height 19
click at [28, 227] on div at bounding box center [28, 227] width 9 height 9
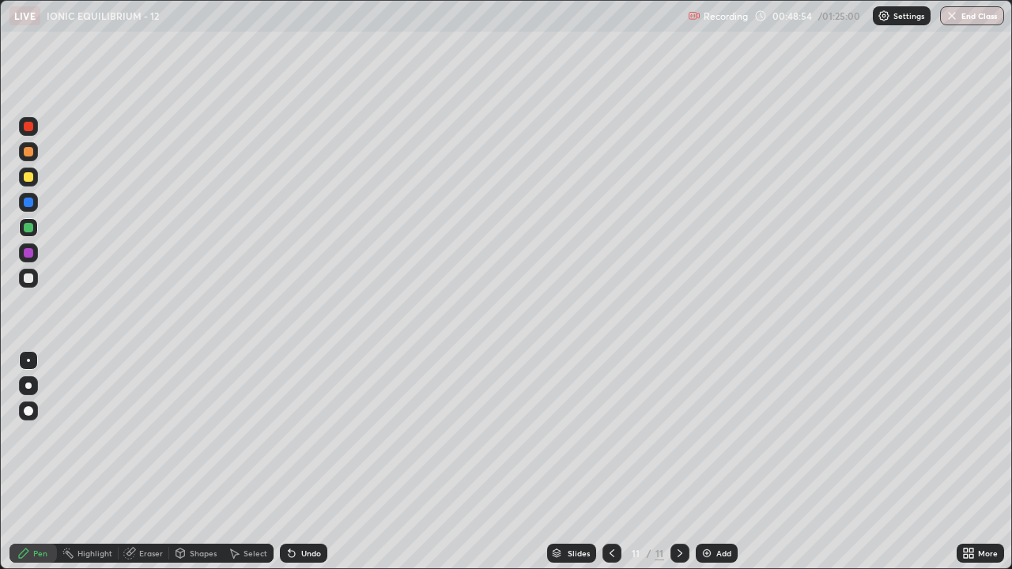
click at [304, 462] on div "Undo" at bounding box center [311, 554] width 20 height 8
click at [25, 206] on div at bounding box center [28, 202] width 9 height 9
click at [302, 462] on div "Undo" at bounding box center [311, 554] width 20 height 8
click at [307, 462] on div "Undo" at bounding box center [311, 554] width 20 height 8
click at [304, 462] on div "Undo" at bounding box center [303, 553] width 47 height 19
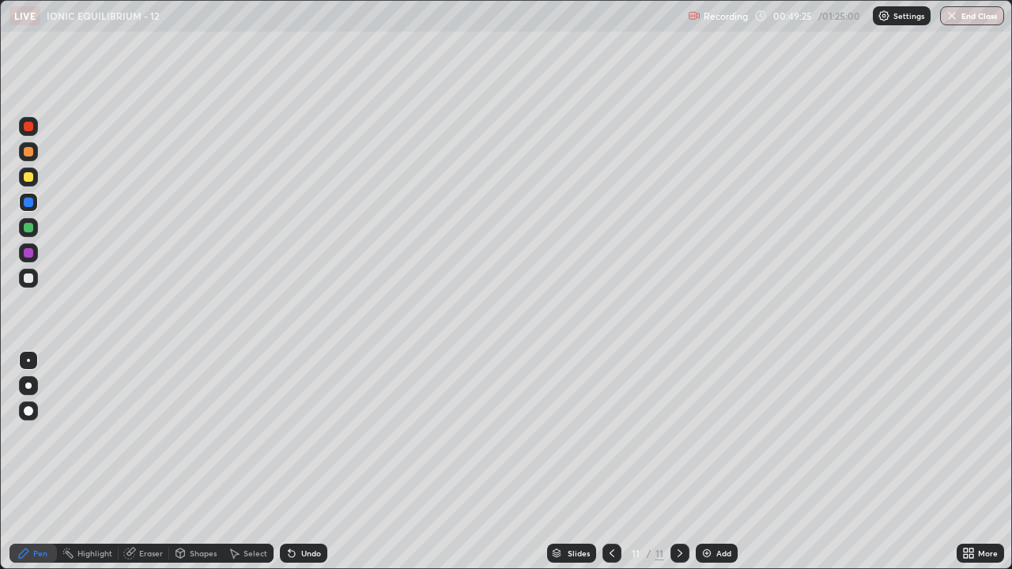
click at [301, 462] on div "Undo" at bounding box center [311, 554] width 20 height 8
click at [26, 253] on div at bounding box center [28, 252] width 9 height 9
click at [27, 278] on div at bounding box center [28, 278] width 9 height 9
click at [246, 462] on div "Select" at bounding box center [256, 554] width 24 height 8
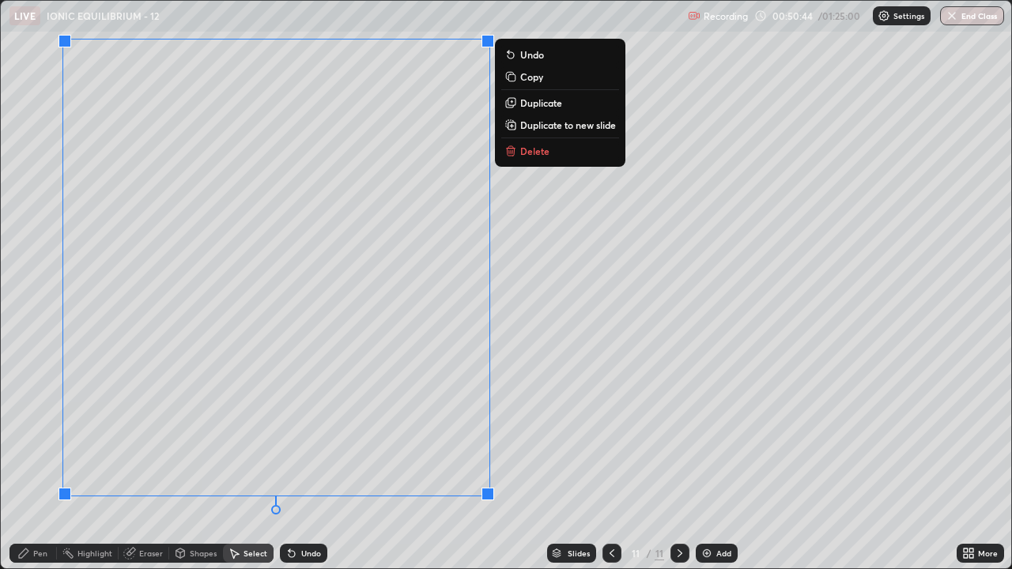
click at [545, 127] on p "Duplicate to new slide" at bounding box center [568, 125] width 96 height 13
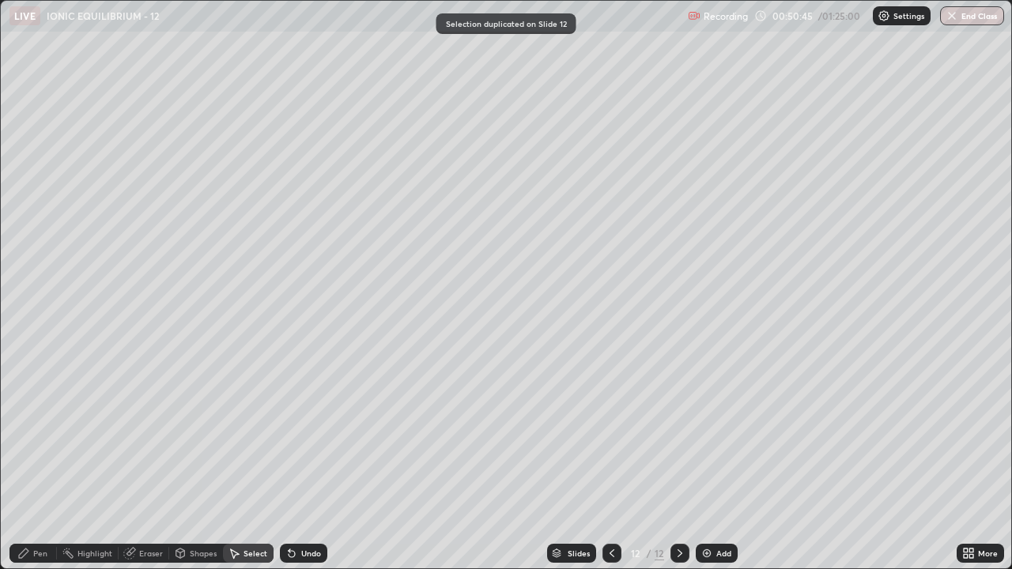
click at [44, 462] on div "Pen" at bounding box center [40, 554] width 14 height 8
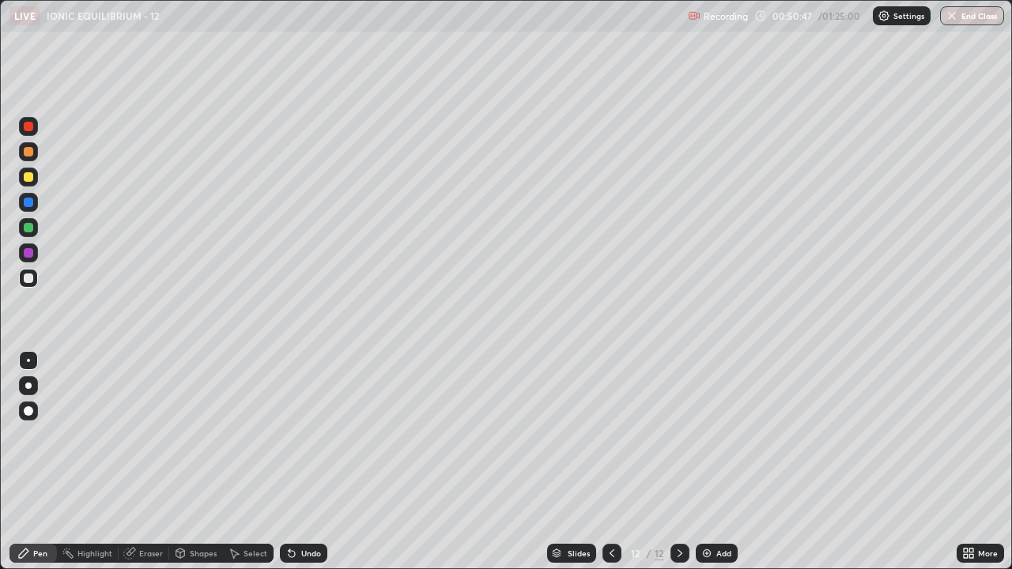
click at [28, 180] on div at bounding box center [28, 176] width 9 height 9
click at [250, 462] on div "Select" at bounding box center [256, 554] width 24 height 8
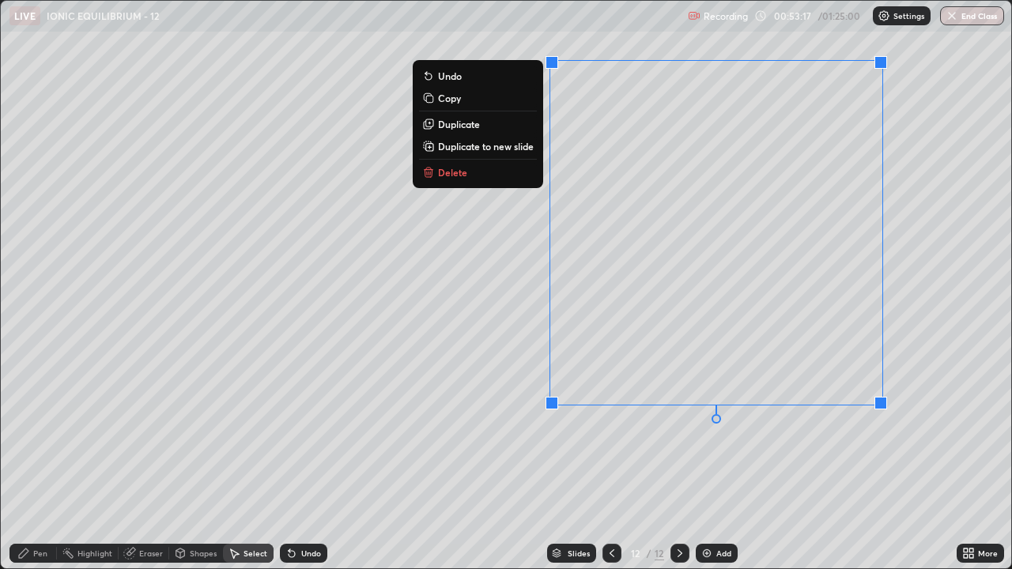
click at [531, 151] on p "Duplicate to new slide" at bounding box center [486, 146] width 96 height 13
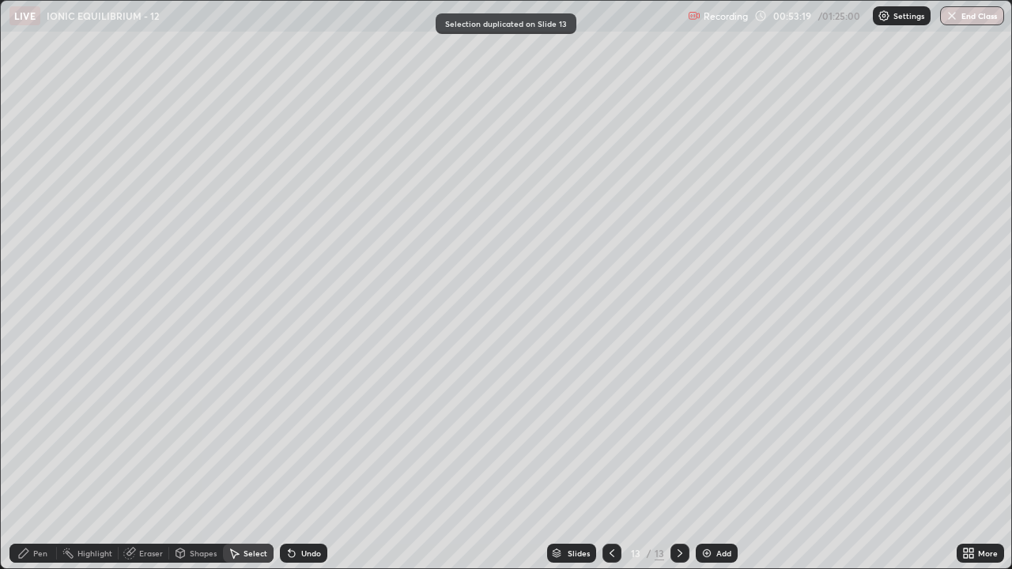
click at [40, 462] on div "Pen" at bounding box center [40, 554] width 14 height 8
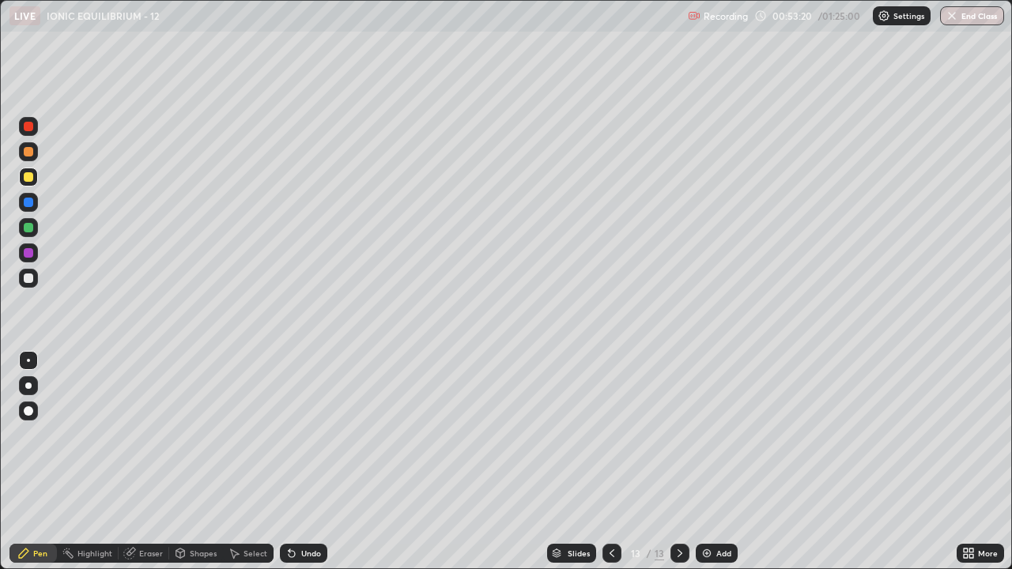
click at [30, 179] on div at bounding box center [28, 176] width 9 height 9
click at [27, 286] on div at bounding box center [28, 278] width 19 height 19
click at [304, 462] on div "Undo" at bounding box center [311, 554] width 20 height 8
click at [32, 206] on div at bounding box center [28, 202] width 19 height 19
click at [244, 462] on div "Select" at bounding box center [256, 554] width 24 height 8
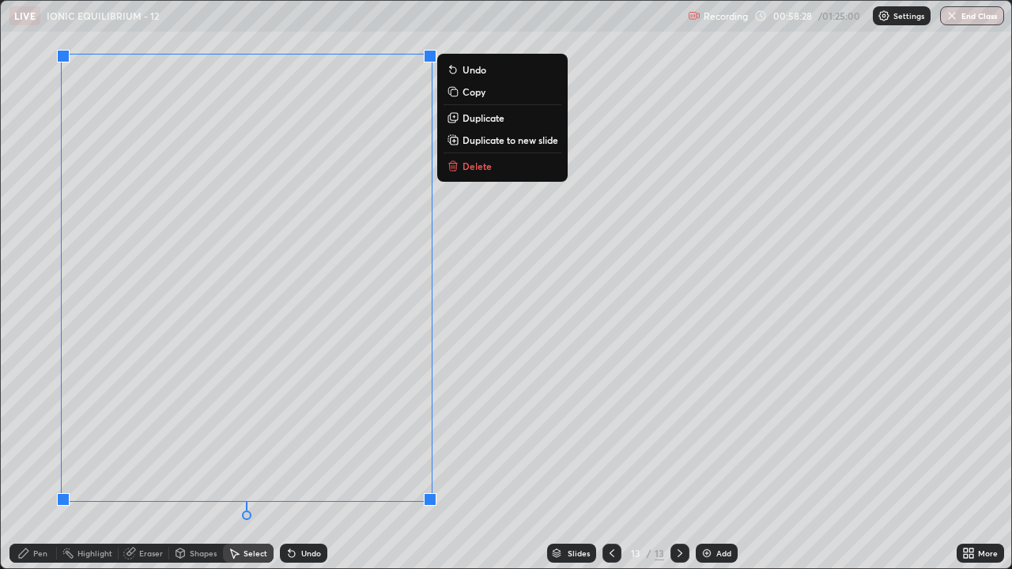
click at [523, 141] on p "Duplicate to new slide" at bounding box center [511, 140] width 96 height 13
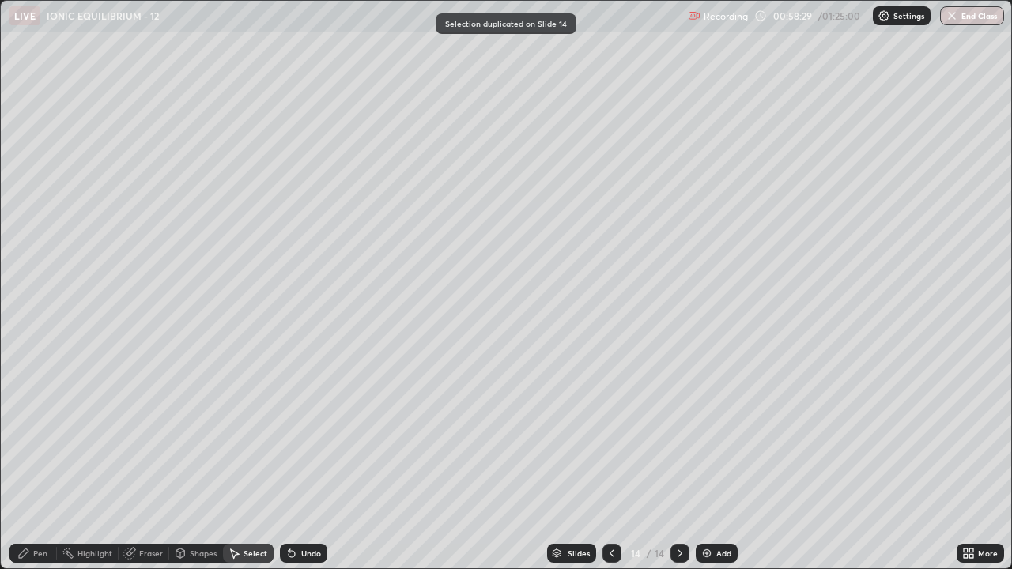
click at [40, 462] on div "Pen" at bounding box center [32, 553] width 47 height 19
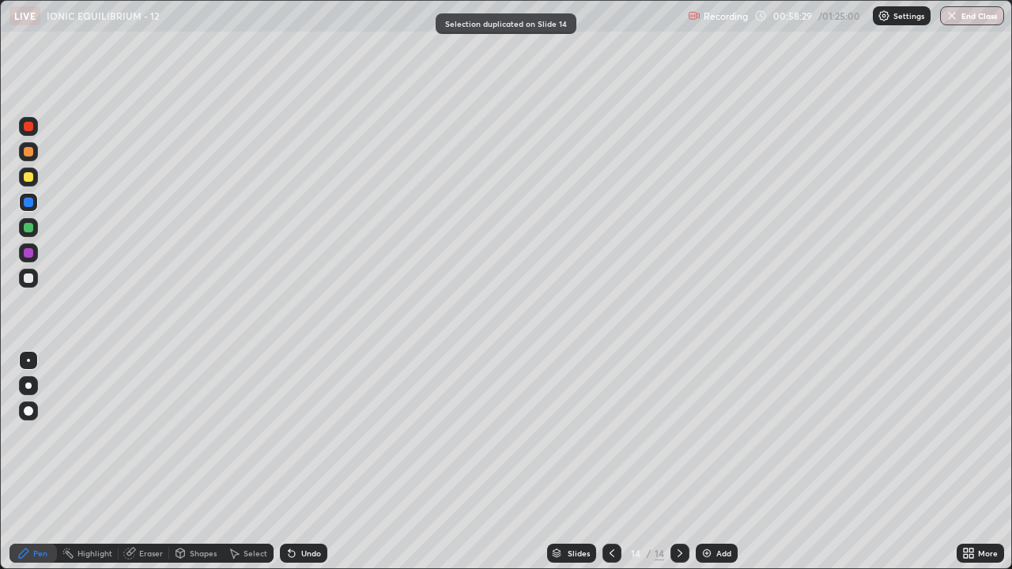
click at [30, 184] on div at bounding box center [28, 177] width 19 height 19
click at [26, 276] on div at bounding box center [28, 278] width 9 height 9
click at [307, 462] on div "Undo" at bounding box center [311, 554] width 20 height 8
click at [308, 462] on div "Undo" at bounding box center [311, 554] width 20 height 8
click at [25, 220] on div at bounding box center [28, 227] width 19 height 19
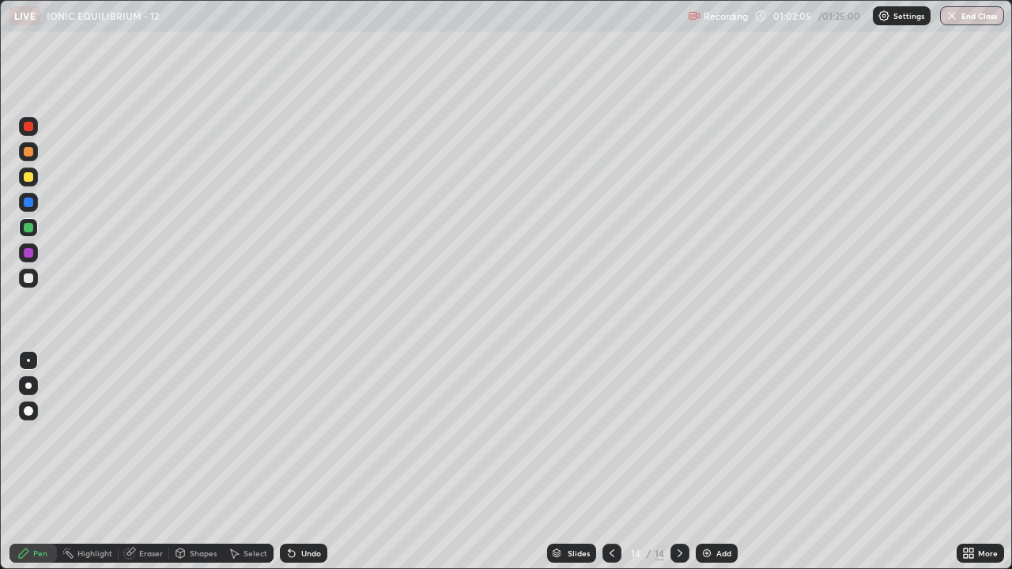
click at [25, 206] on div at bounding box center [28, 202] width 9 height 9
click at [672, 462] on div at bounding box center [680, 554] width 19 height 32
click at [686, 462] on div at bounding box center [680, 554] width 19 height 32
click at [317, 462] on div "Undo" at bounding box center [311, 554] width 20 height 8
click at [29, 127] on div at bounding box center [28, 126] width 9 height 9
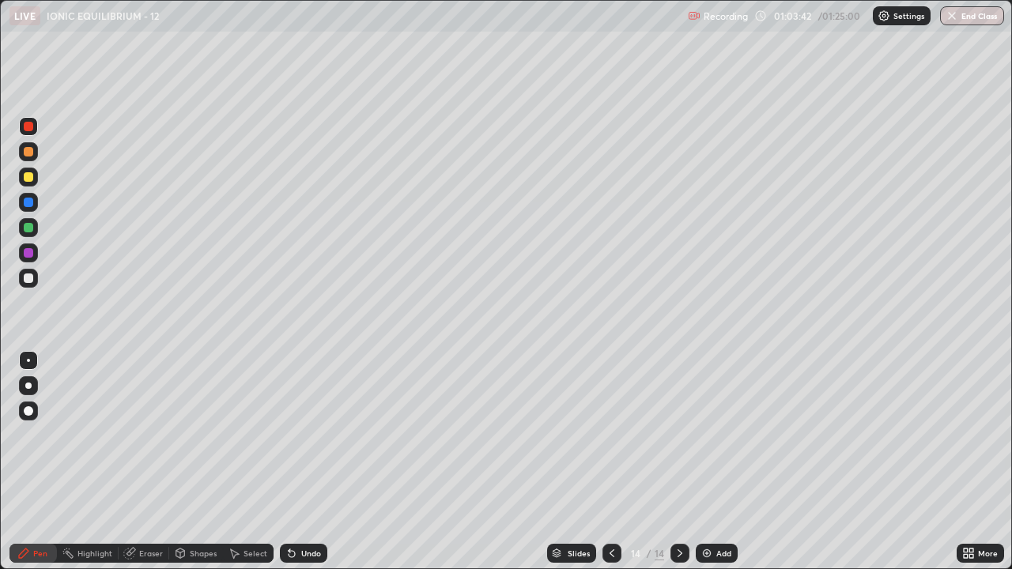
click at [32, 413] on div at bounding box center [28, 410] width 9 height 9
click at [984, 17] on button "End Class" at bounding box center [972, 15] width 64 height 19
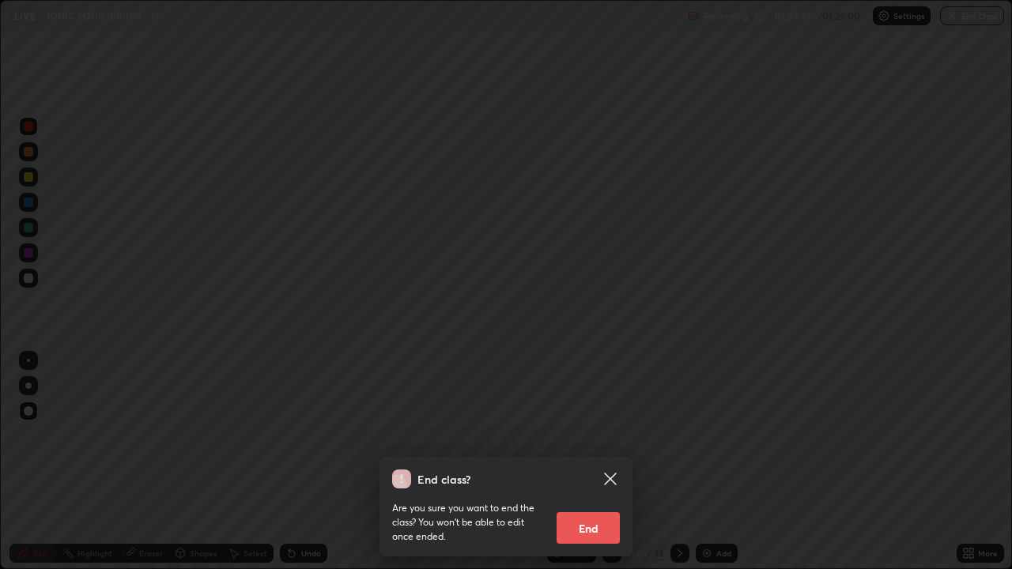
click at [600, 462] on button "End" at bounding box center [588, 528] width 63 height 32
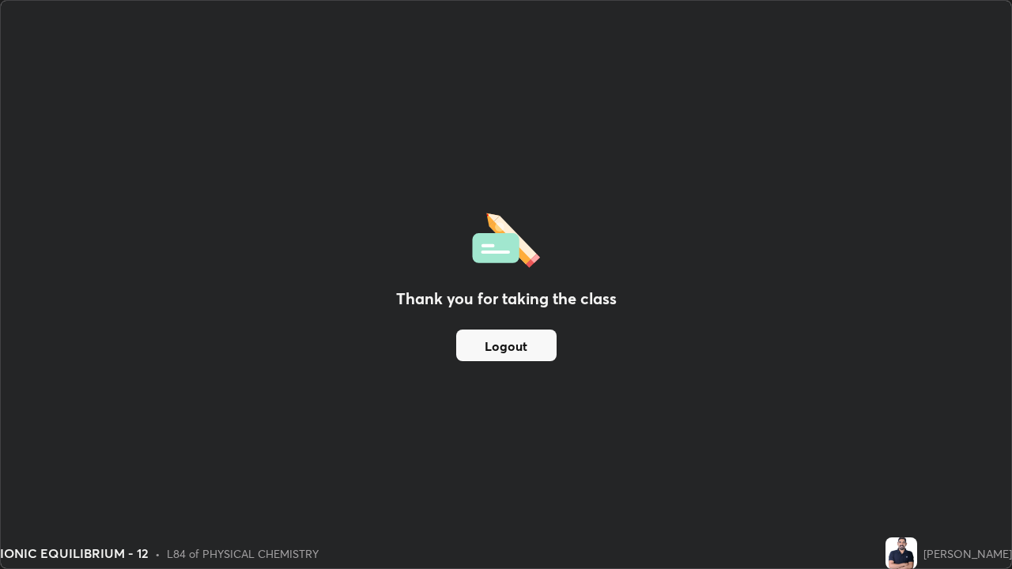
click at [547, 338] on button "Logout" at bounding box center [506, 346] width 100 height 32
